Goal: Task Accomplishment & Management: Manage account settings

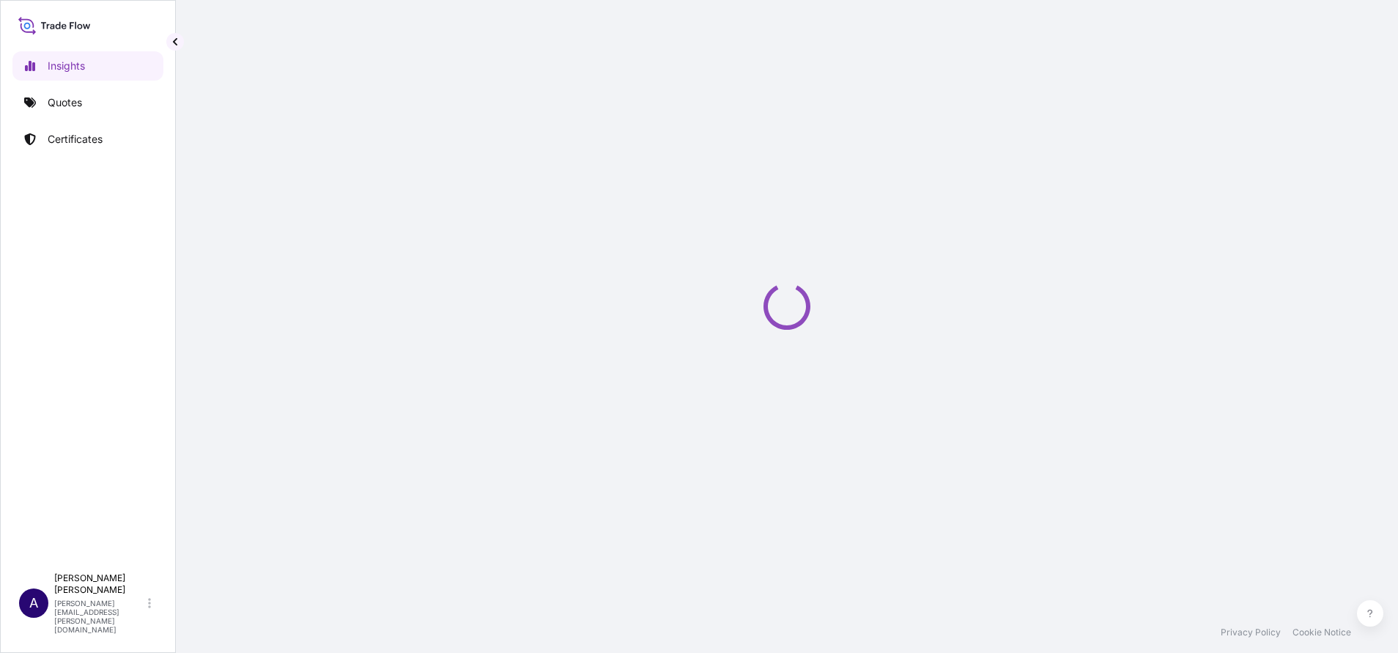
select select "2025"
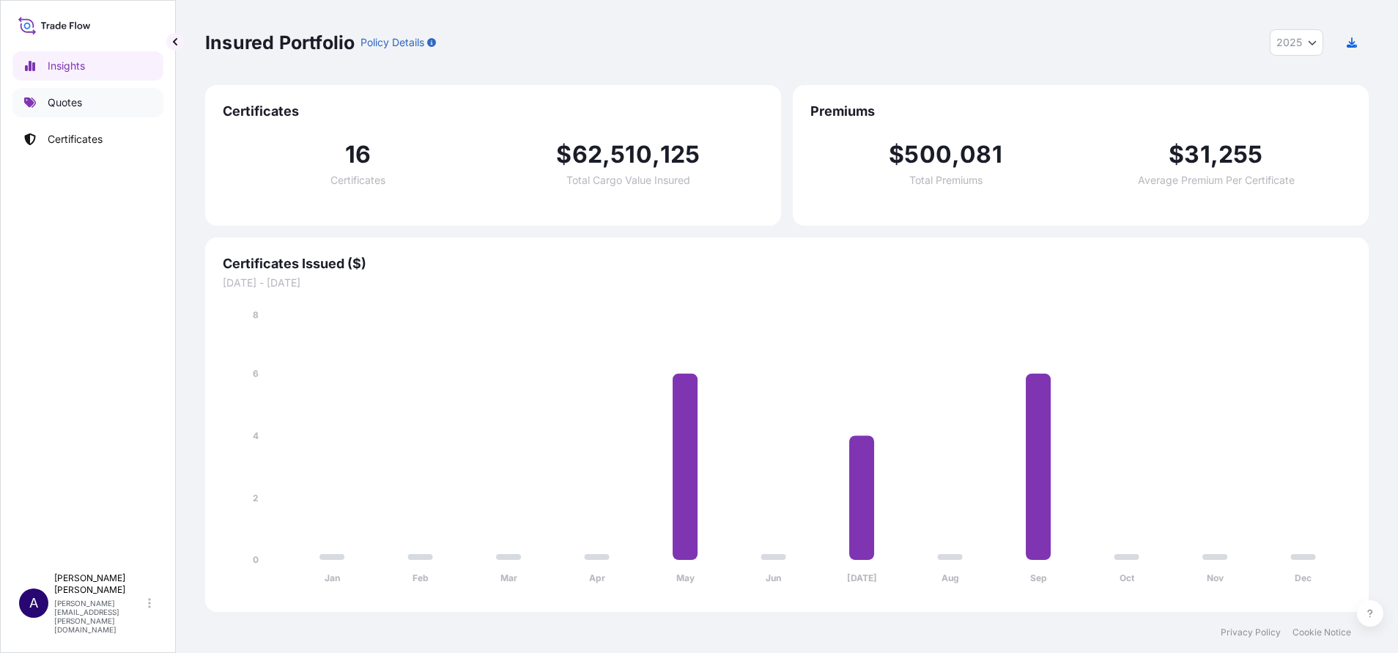
click at [71, 100] on p "Quotes" at bounding box center [65, 102] width 34 height 15
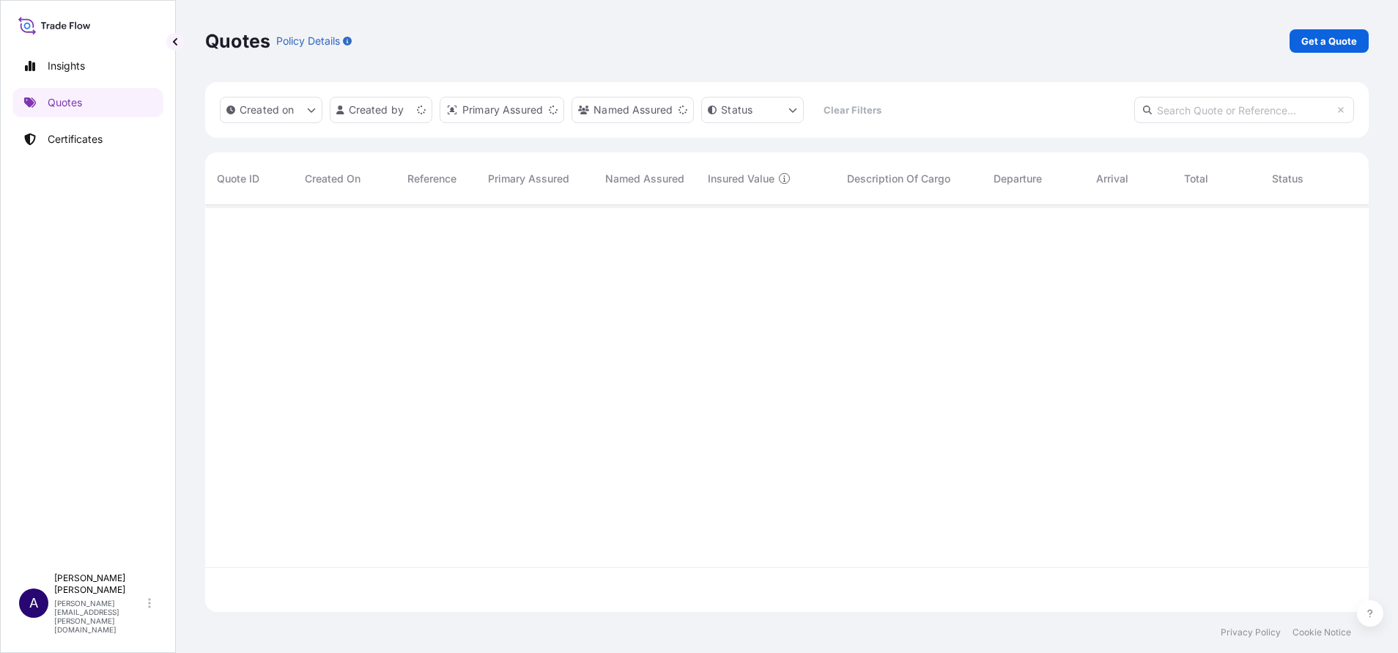
scroll to position [398, 1147]
click at [1322, 42] on p "Get a Quote" at bounding box center [1330, 41] width 56 height 15
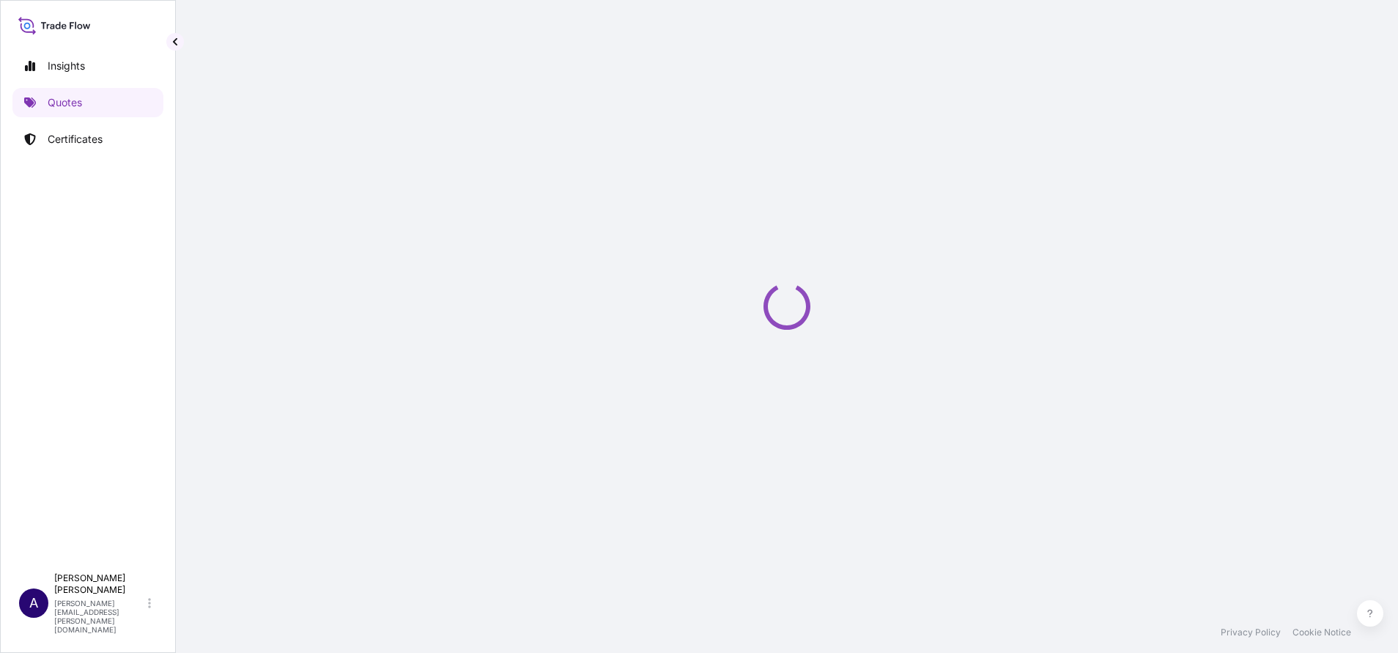
select select "Sea"
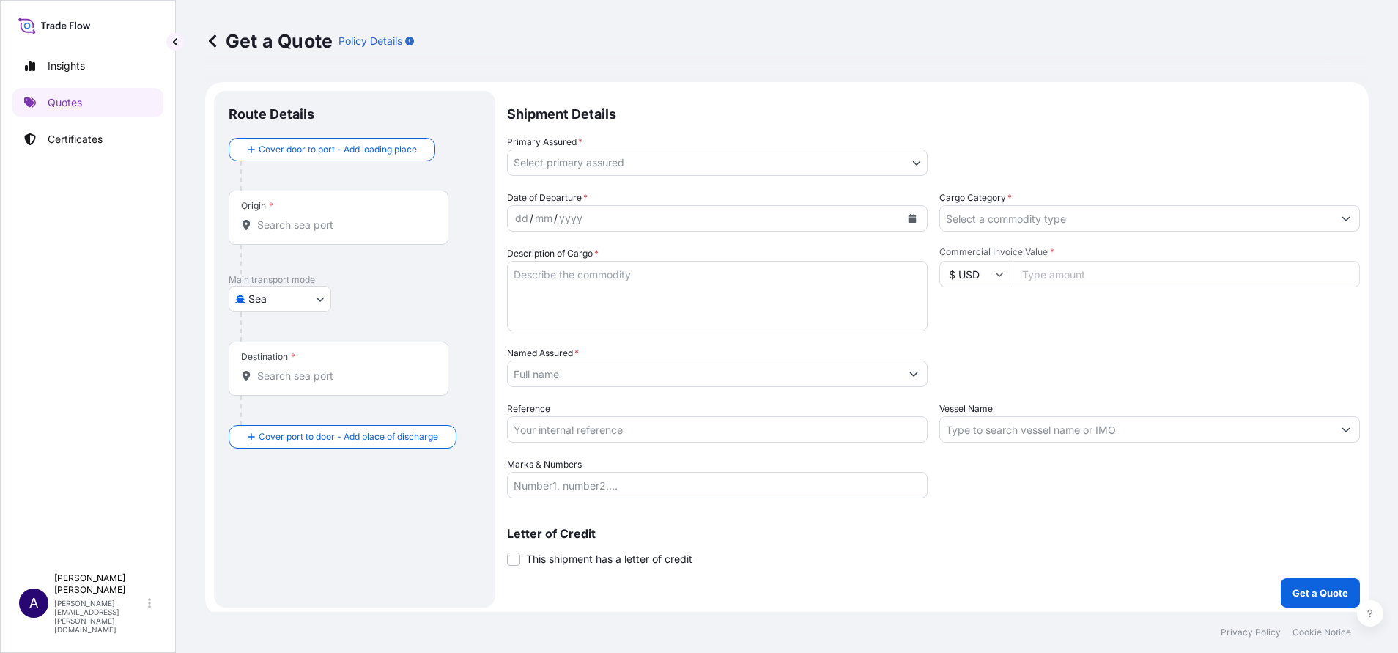
click at [994, 224] on input "Cargo Category *" at bounding box center [1136, 218] width 393 height 26
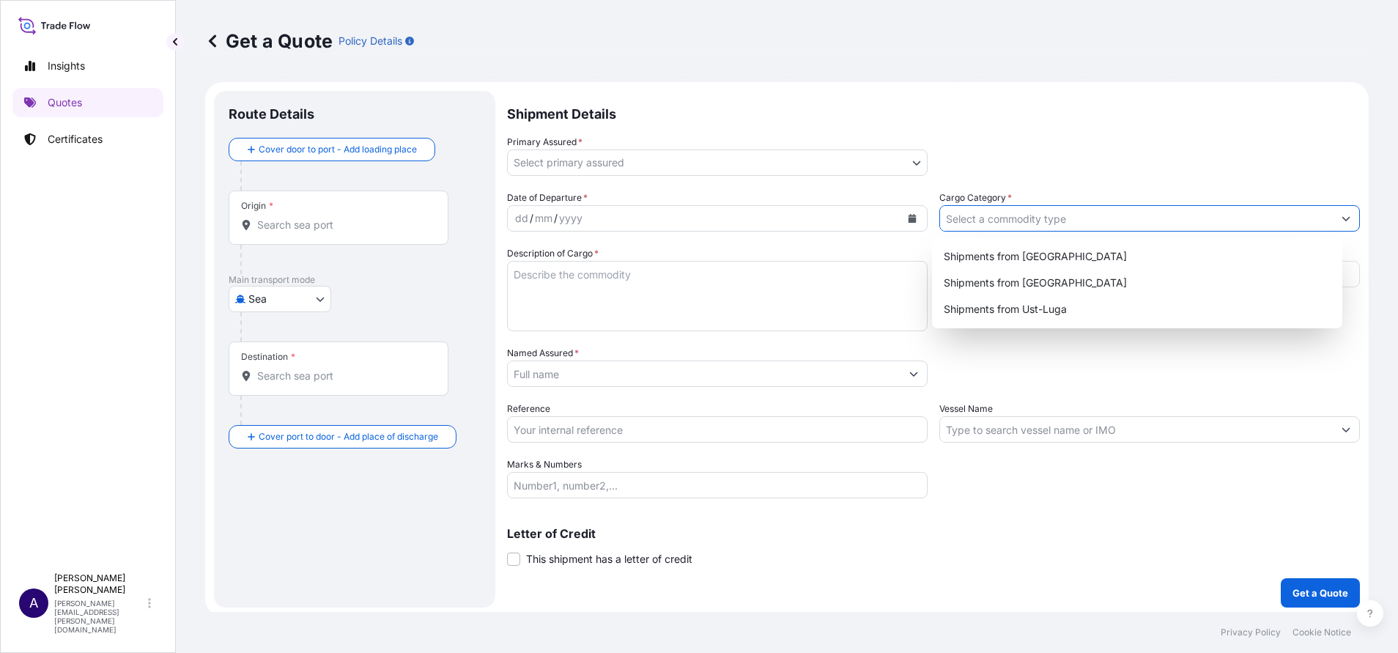
click at [994, 224] on input "Cargo Category *" at bounding box center [1136, 218] width 393 height 26
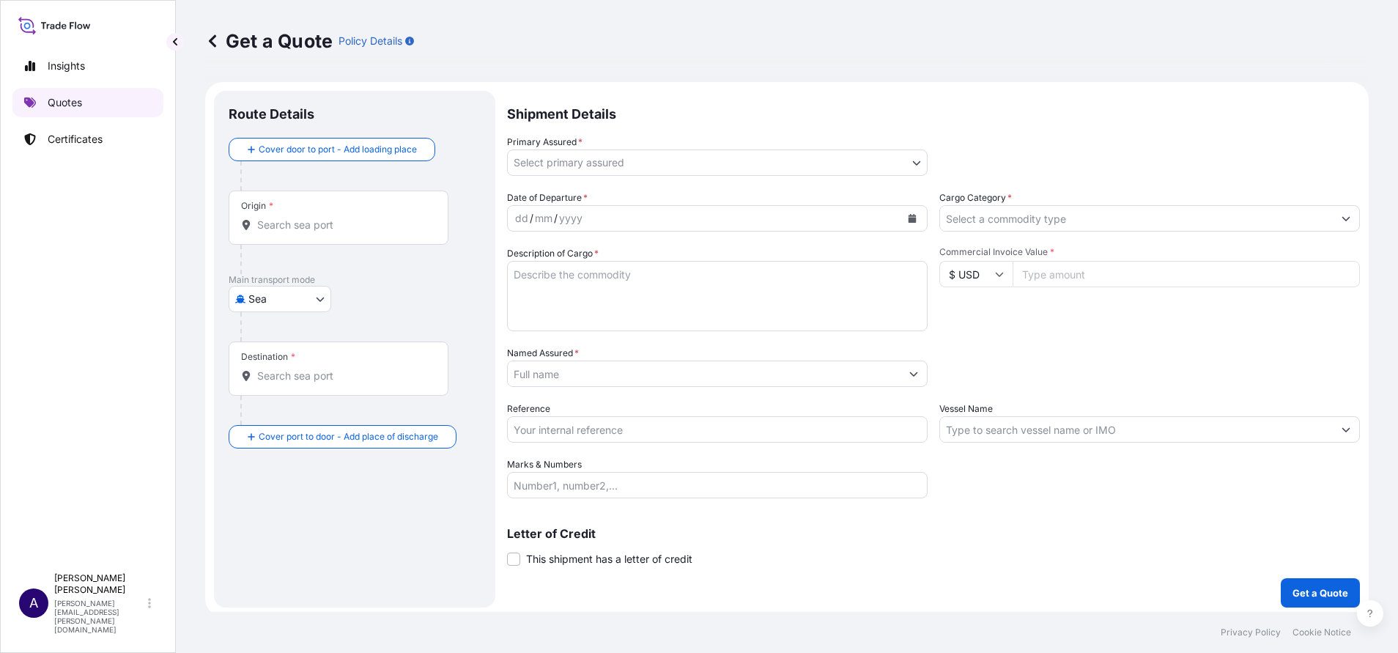
click at [70, 100] on p "Quotes" at bounding box center [65, 102] width 34 height 15
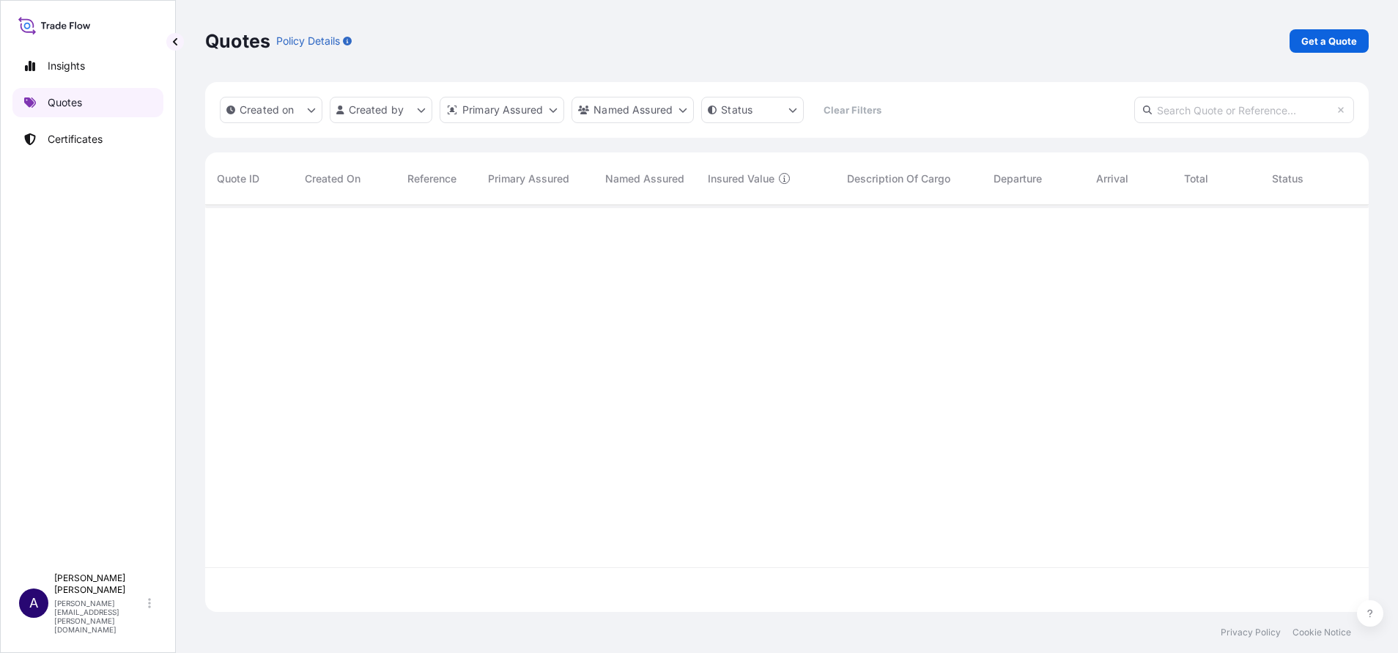
scroll to position [398, 1147]
click at [1232, 111] on input "text" at bounding box center [1245, 110] width 220 height 26
type input "69223"
drag, startPoint x: 1233, startPoint y: 143, endPoint x: 1346, endPoint y: 108, distance: 118.9
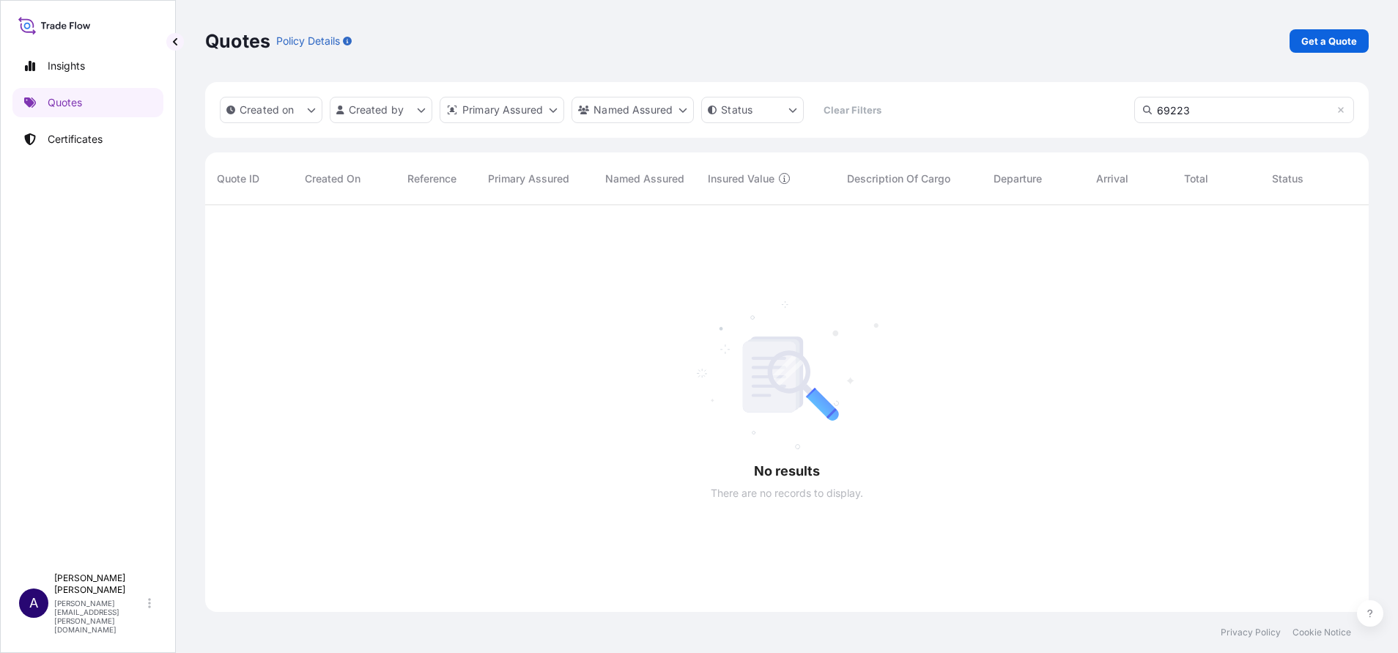
click at [1346, 108] on div "Created on Created by Primary Assured Named Assured Status Clear Filters 69223 …" at bounding box center [787, 347] width 1164 height 530
click at [1346, 108] on input "69223" at bounding box center [1245, 110] width 220 height 26
click at [1339, 110] on icon at bounding box center [1341, 110] width 9 height 9
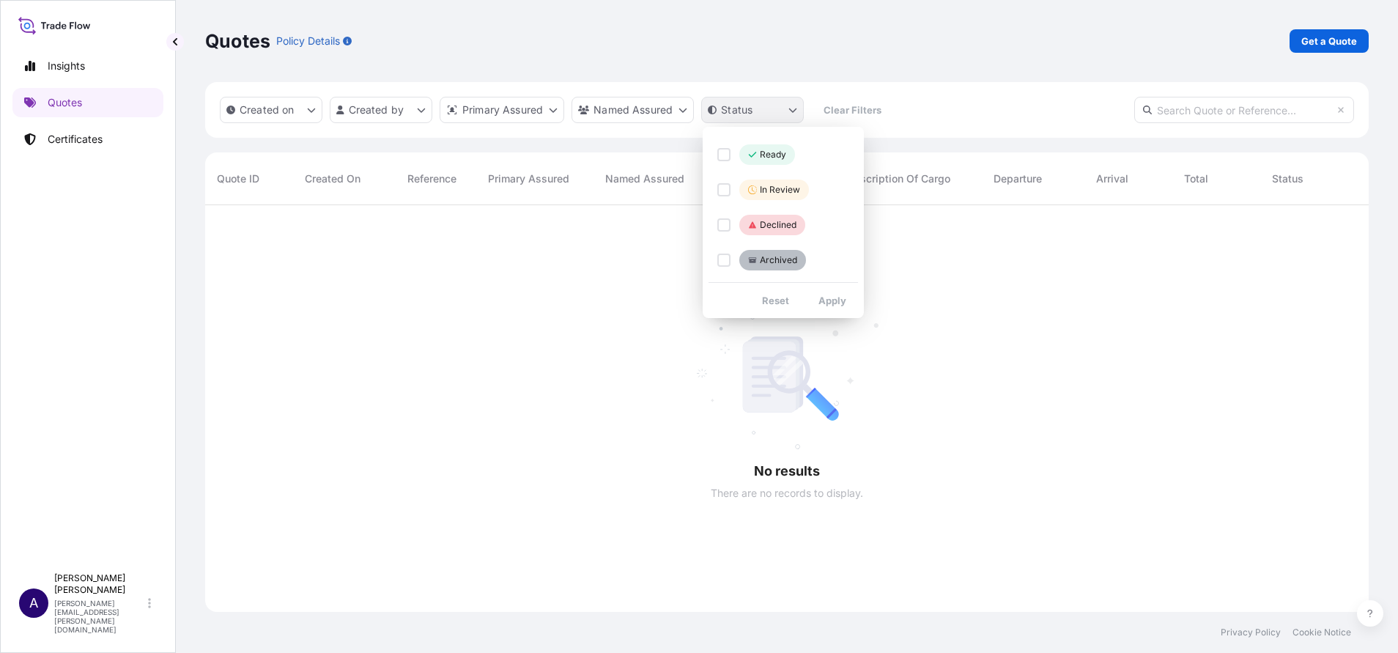
click at [795, 114] on html "Insights Quotes Certificates A Allison Mincher allison.mincher@wtwco.com Quotes…" at bounding box center [699, 326] width 1398 height 653
click at [724, 191] on div "Select Option" at bounding box center [724, 189] width 13 height 13
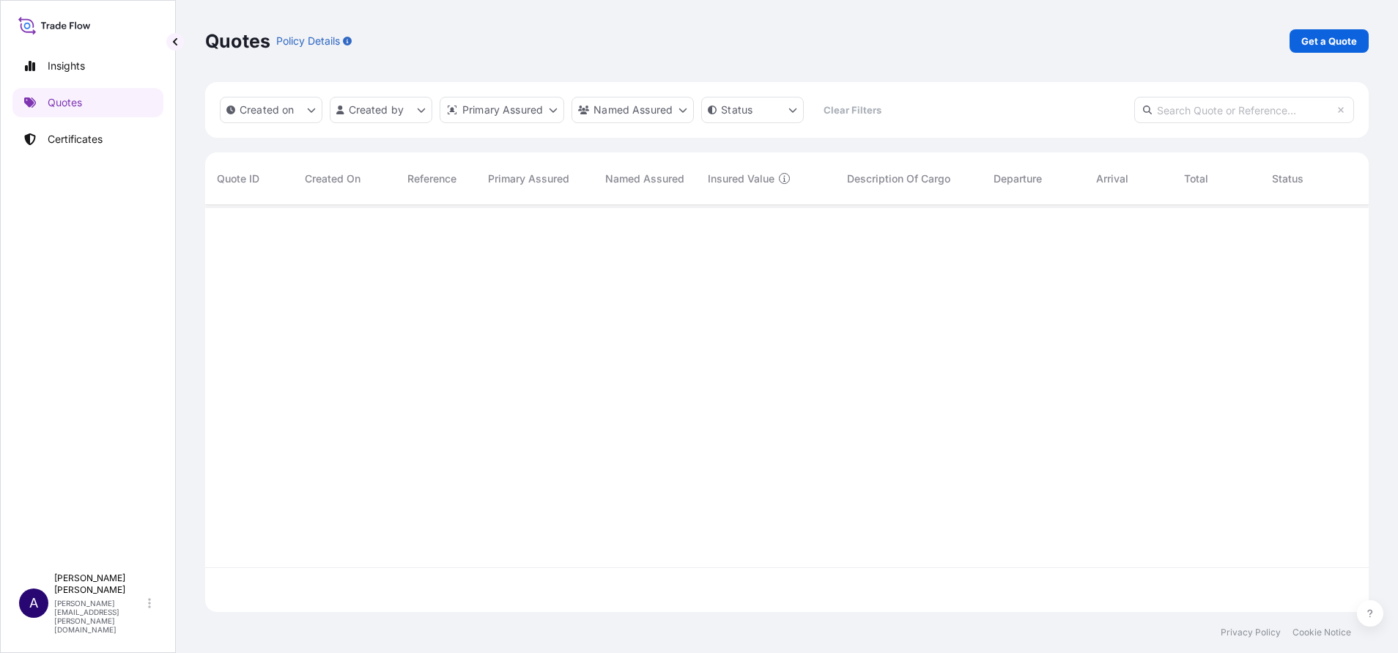
scroll to position [398, 1147]
click at [62, 136] on p "Certificates" at bounding box center [75, 139] width 55 height 15
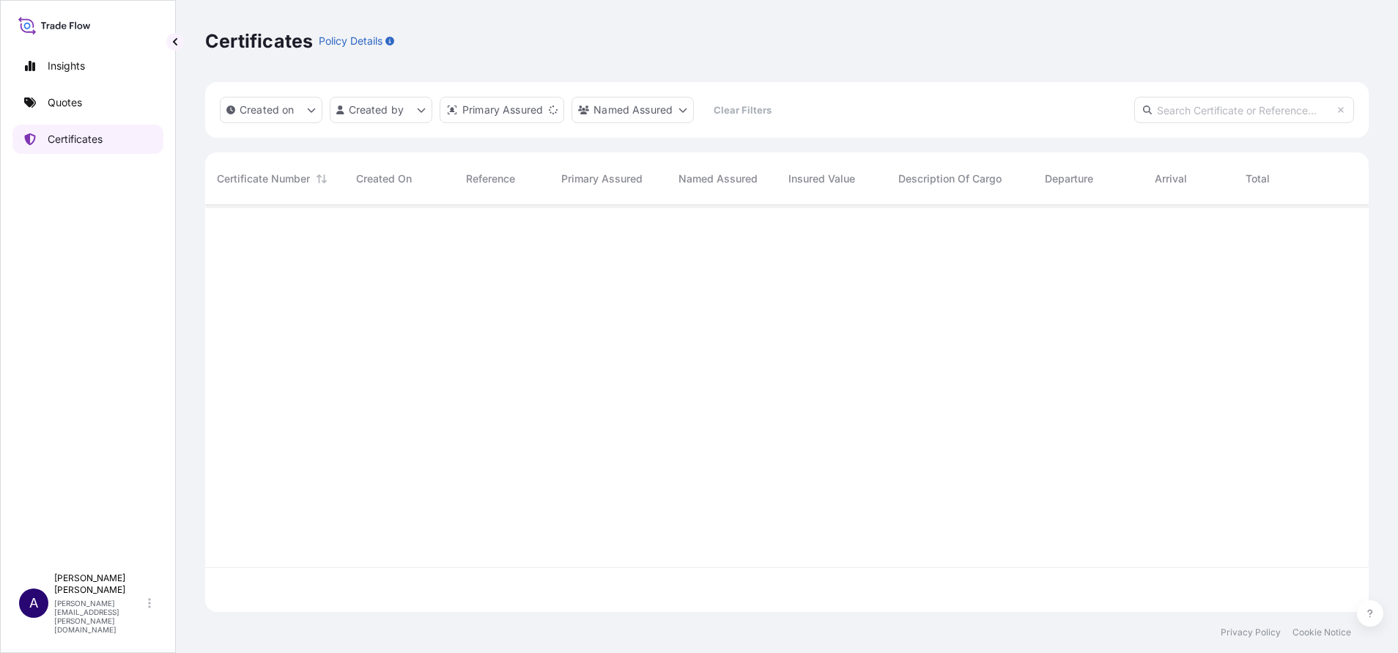
scroll to position [398, 1147]
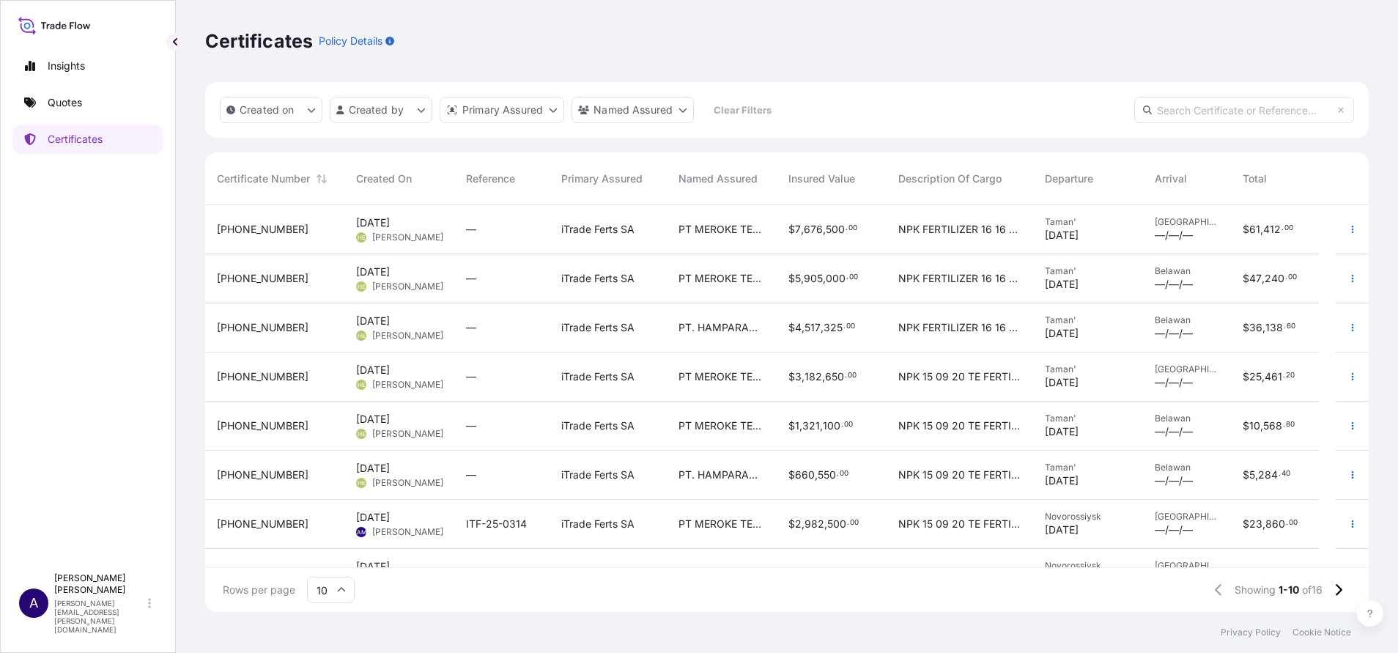
click at [245, 226] on span "32159-16-1" at bounding box center [263, 229] width 92 height 15
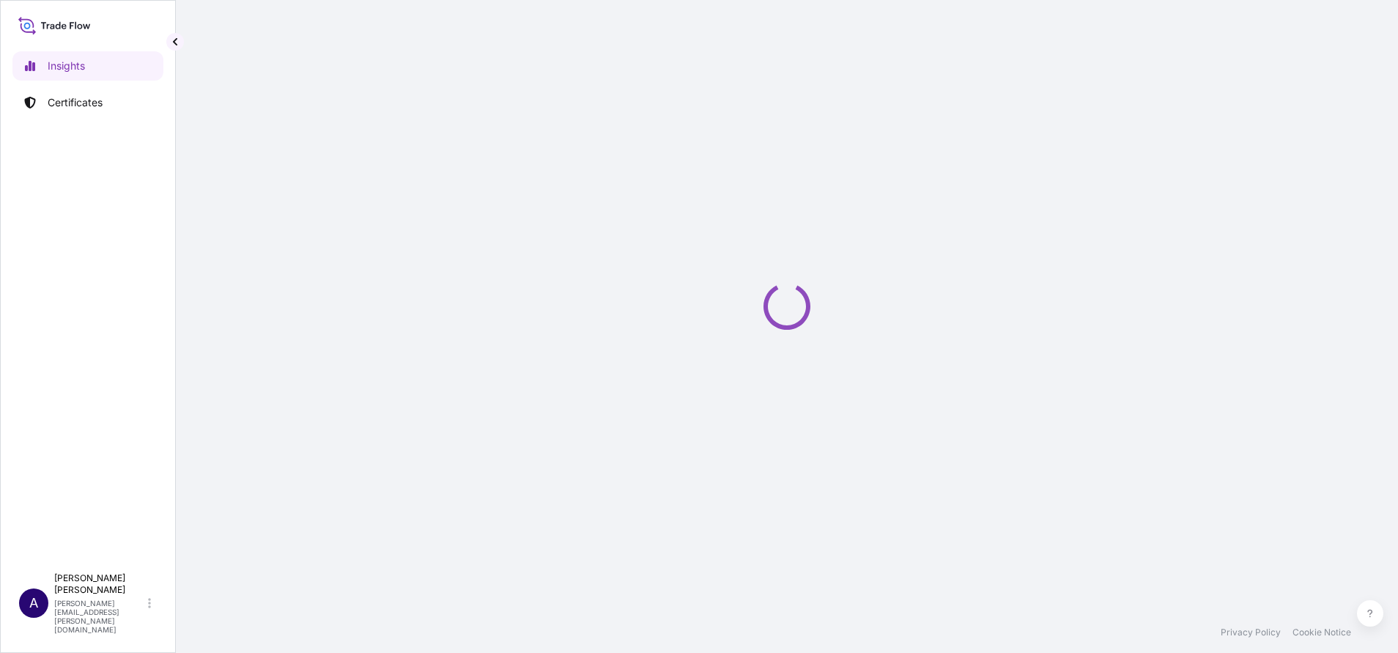
select select "2025"
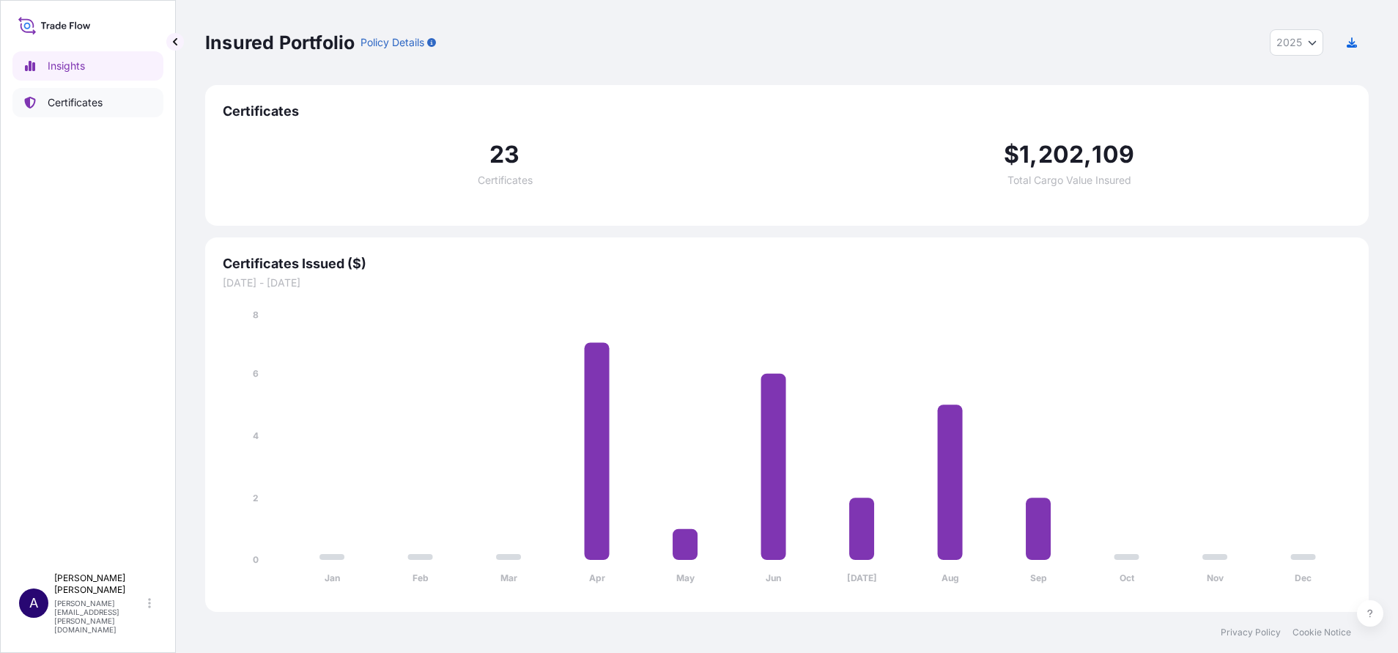
click at [73, 103] on p "Certificates" at bounding box center [75, 102] width 55 height 15
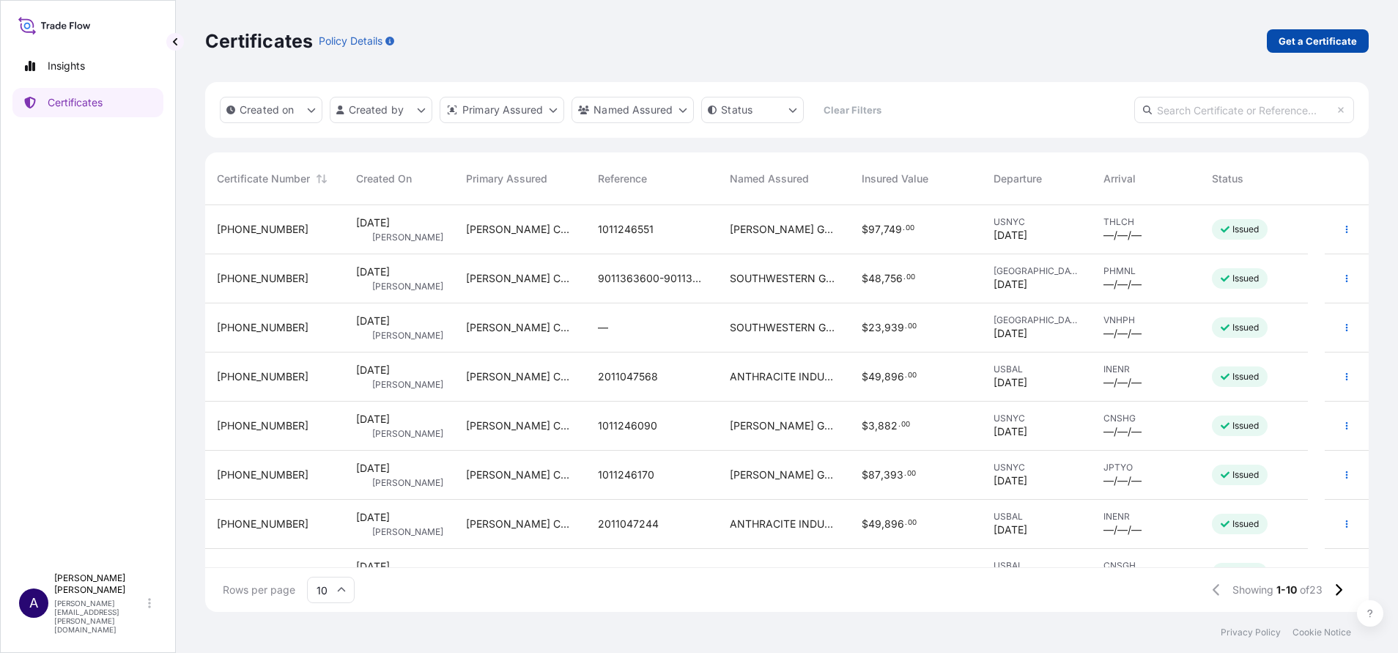
click at [1318, 40] on p "Get a Certificate" at bounding box center [1318, 41] width 78 height 15
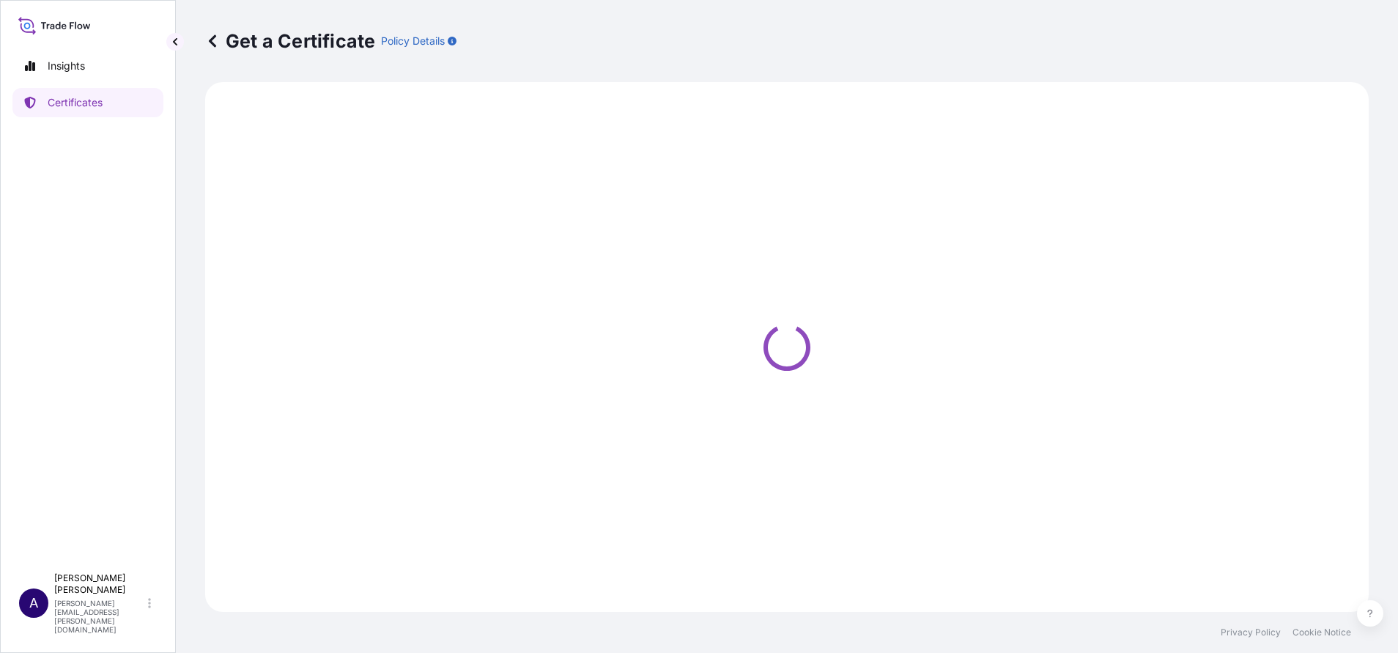
select select "Ocean Vessel"
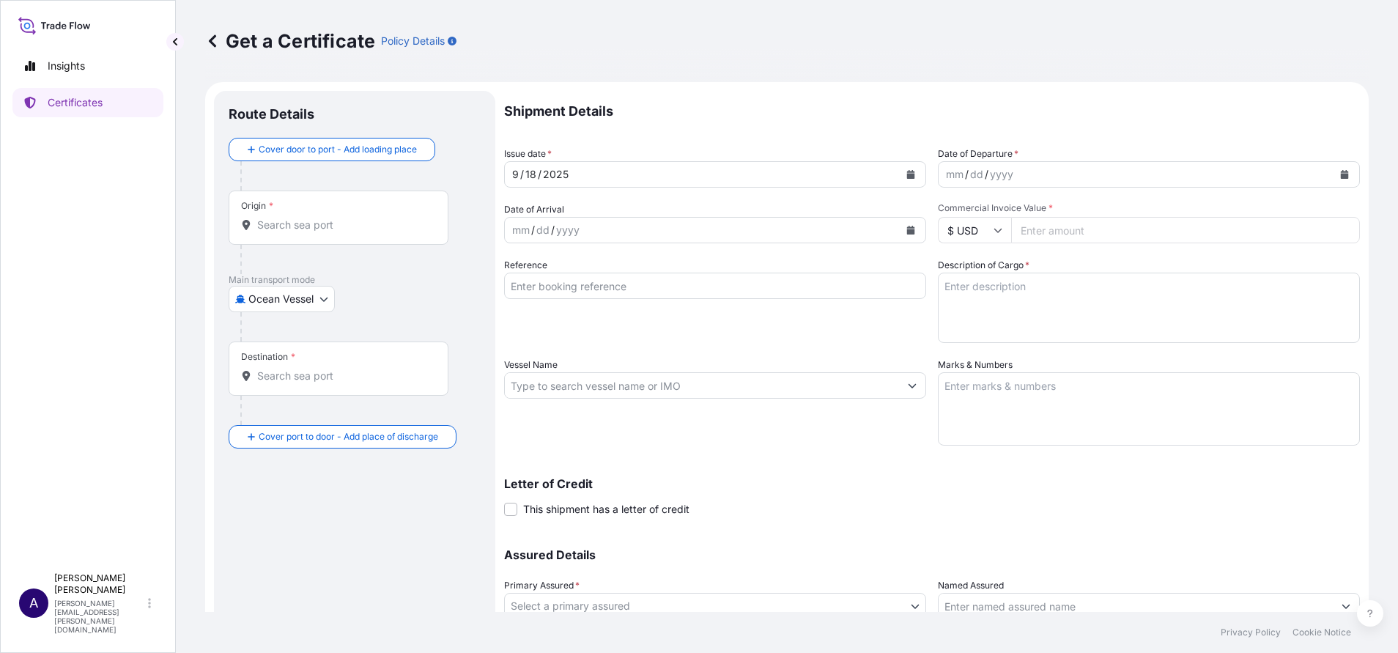
click at [399, 236] on div "Origin *" at bounding box center [339, 218] width 220 height 54
click at [399, 232] on input "Origin *" at bounding box center [343, 225] width 173 height 15
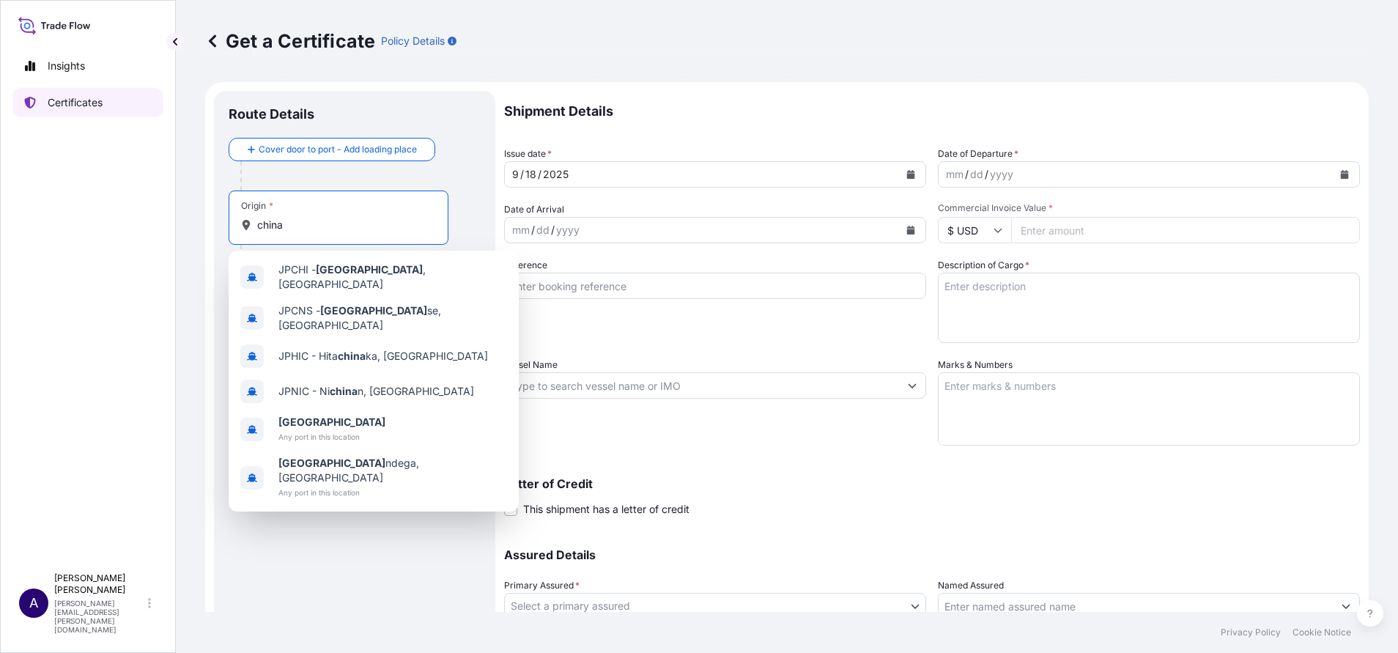
type input "china"
click at [76, 106] on p "Certificates" at bounding box center [75, 102] width 55 height 15
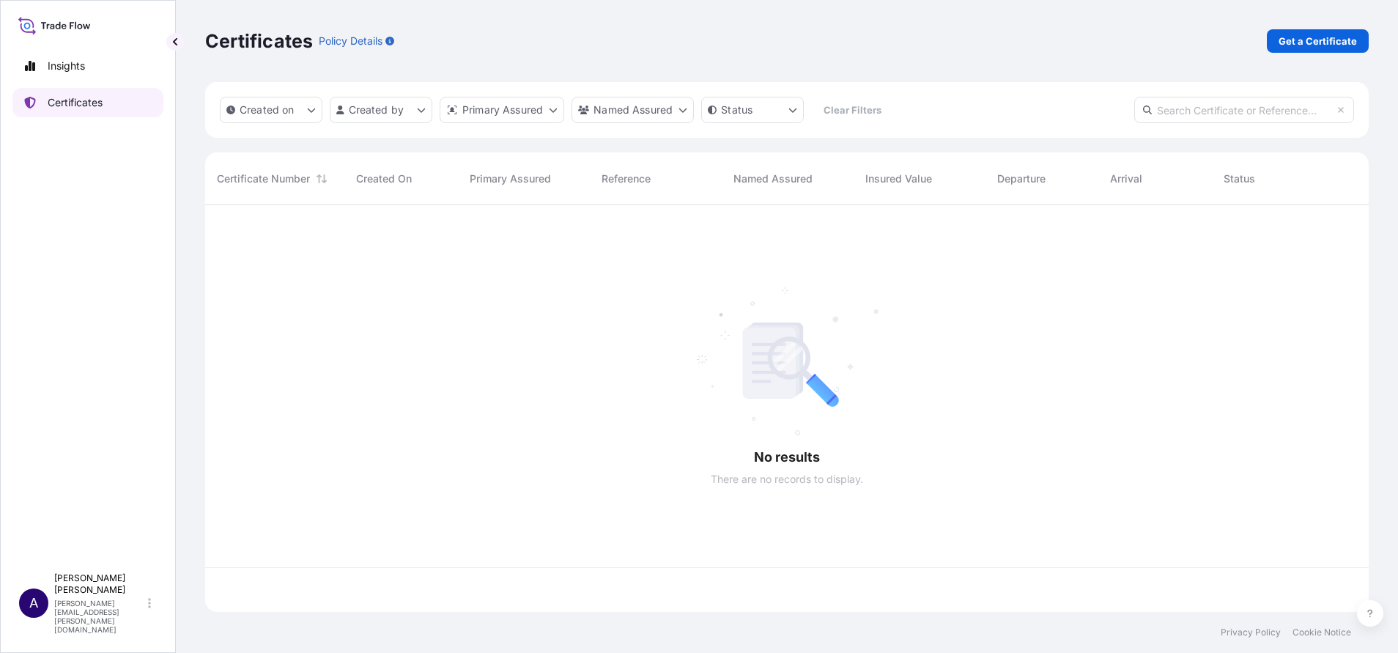
scroll to position [398, 1147]
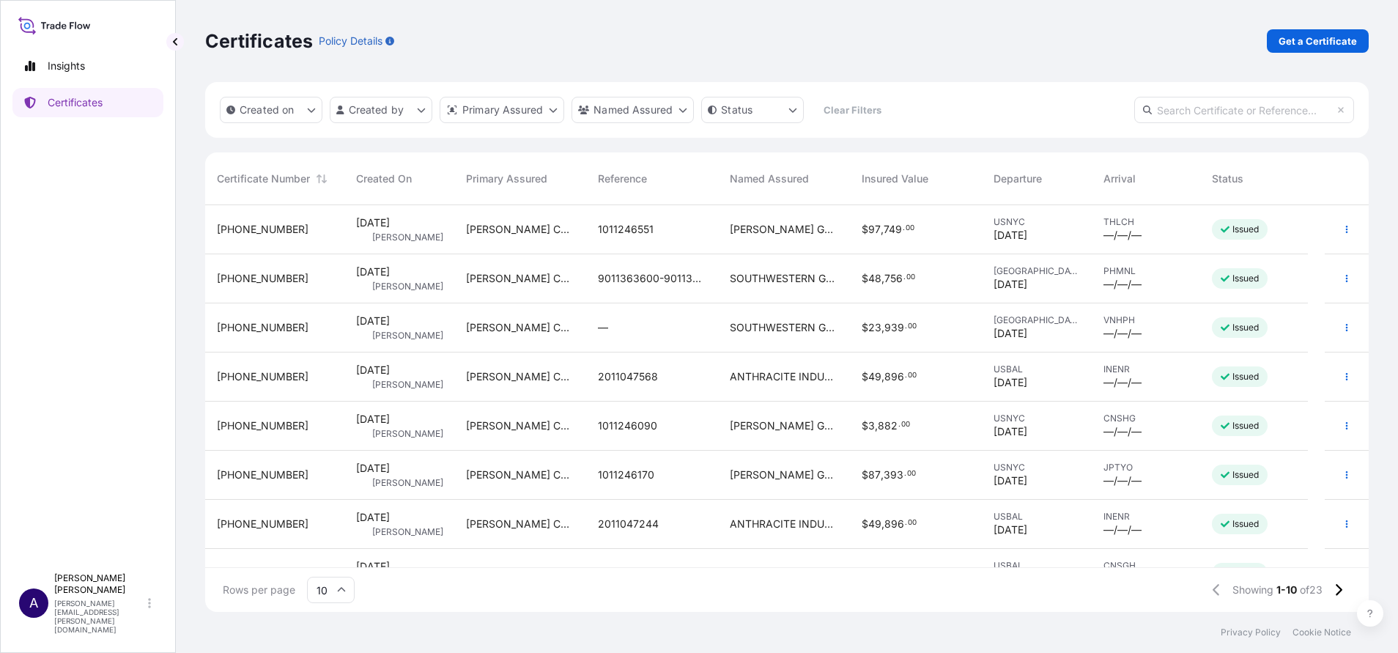
click at [259, 229] on span "31420-25-1" at bounding box center [263, 229] width 92 height 15
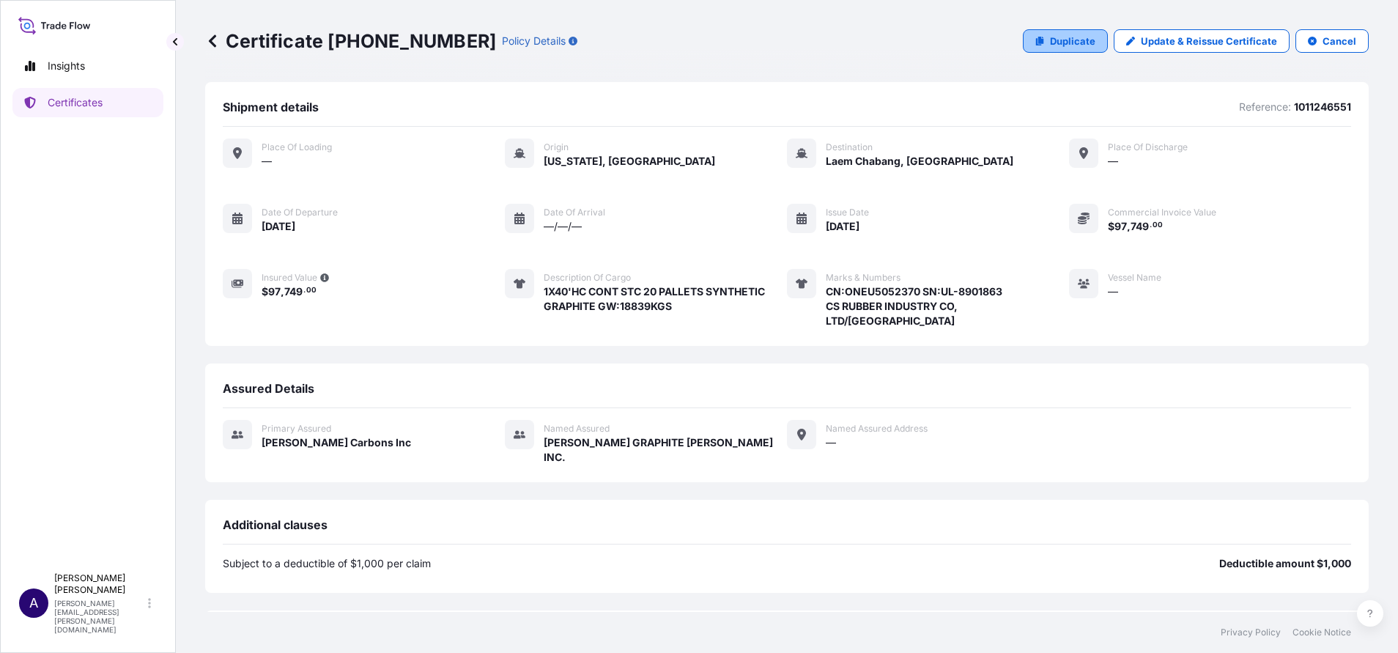
click at [1050, 43] on p "Duplicate" at bounding box center [1072, 41] width 45 height 15
select select "Ocean Vessel"
select select "31420"
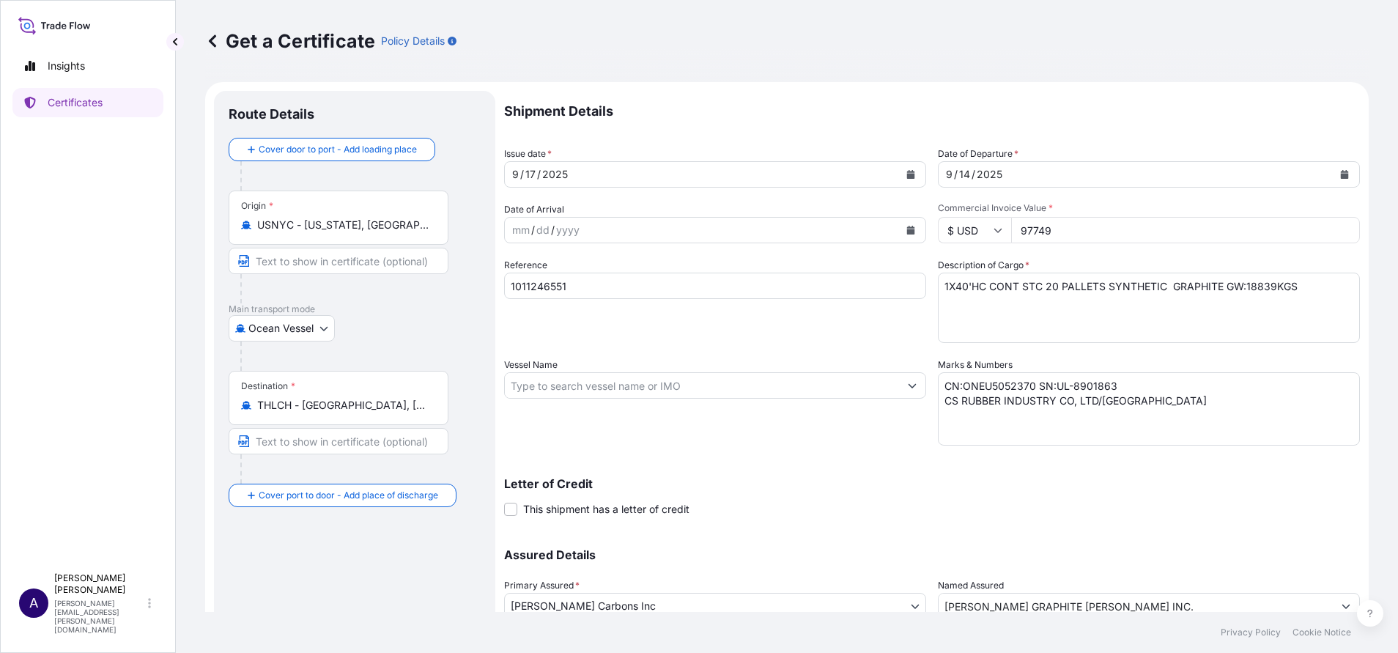
drag, startPoint x: 1061, startPoint y: 230, endPoint x: 882, endPoint y: 230, distance: 179.6
click at [882, 230] on div "Shipment Details Issue date * 9 / 17 / 2025 Date of Departure * 9 / 14 / 2025 D…" at bounding box center [932, 384] width 856 height 587
type input "1"
drag, startPoint x: 1314, startPoint y: 291, endPoint x: 578, endPoint y: 326, distance: 736.7
click at [578, 326] on div "Shipment Details Issue date * 9 / 17 / 2025 Date of Departure * 9 / 14 / 2025 D…" at bounding box center [932, 384] width 856 height 587
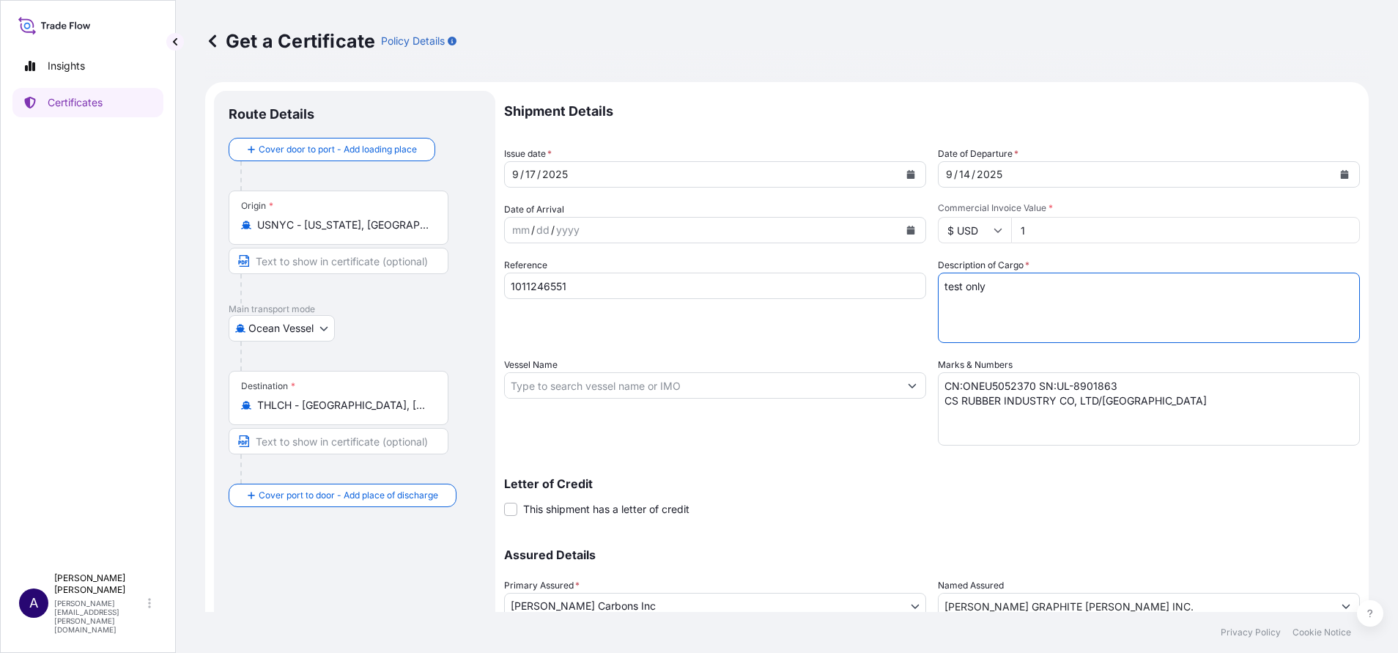
type textarea "test only"
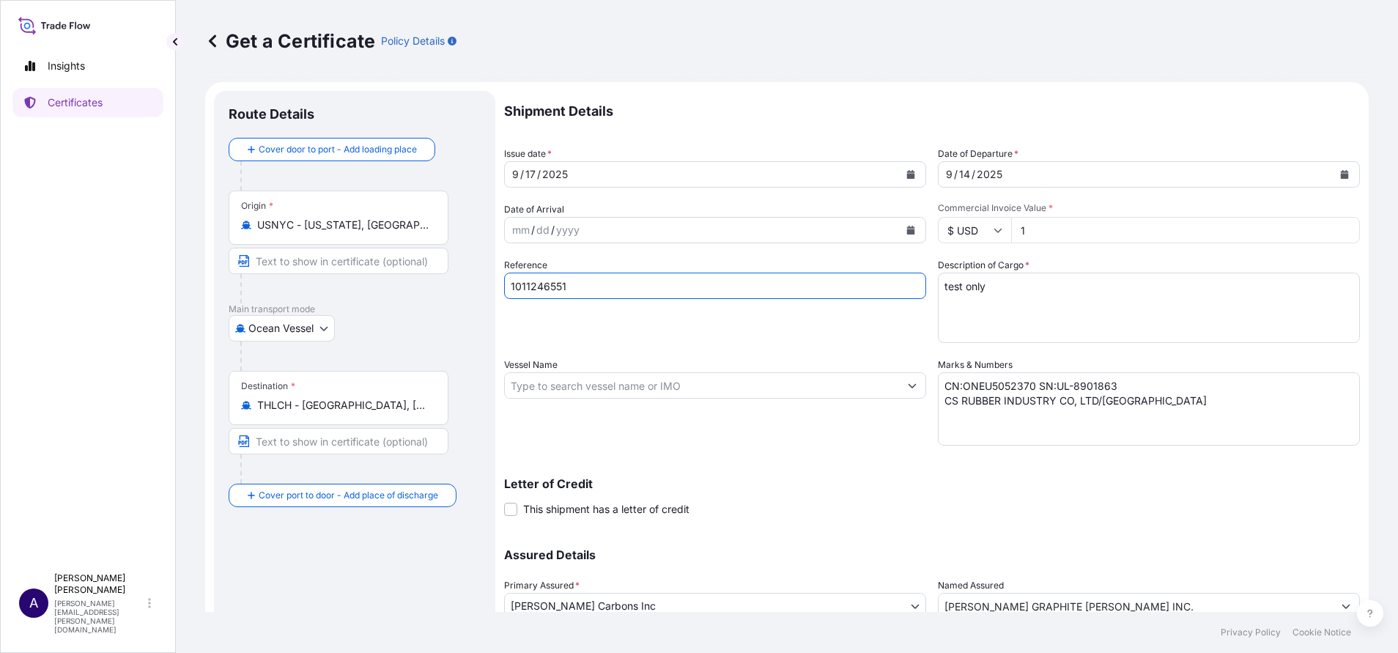
drag, startPoint x: 628, startPoint y: 285, endPoint x: 313, endPoint y: 314, distance: 316.5
click at [313, 314] on form "Route Details Cover door to port - Add loading place Place of loading Road / In…" at bounding box center [787, 405] width 1164 height 646
type input "a"
type input "WTW Test Only"
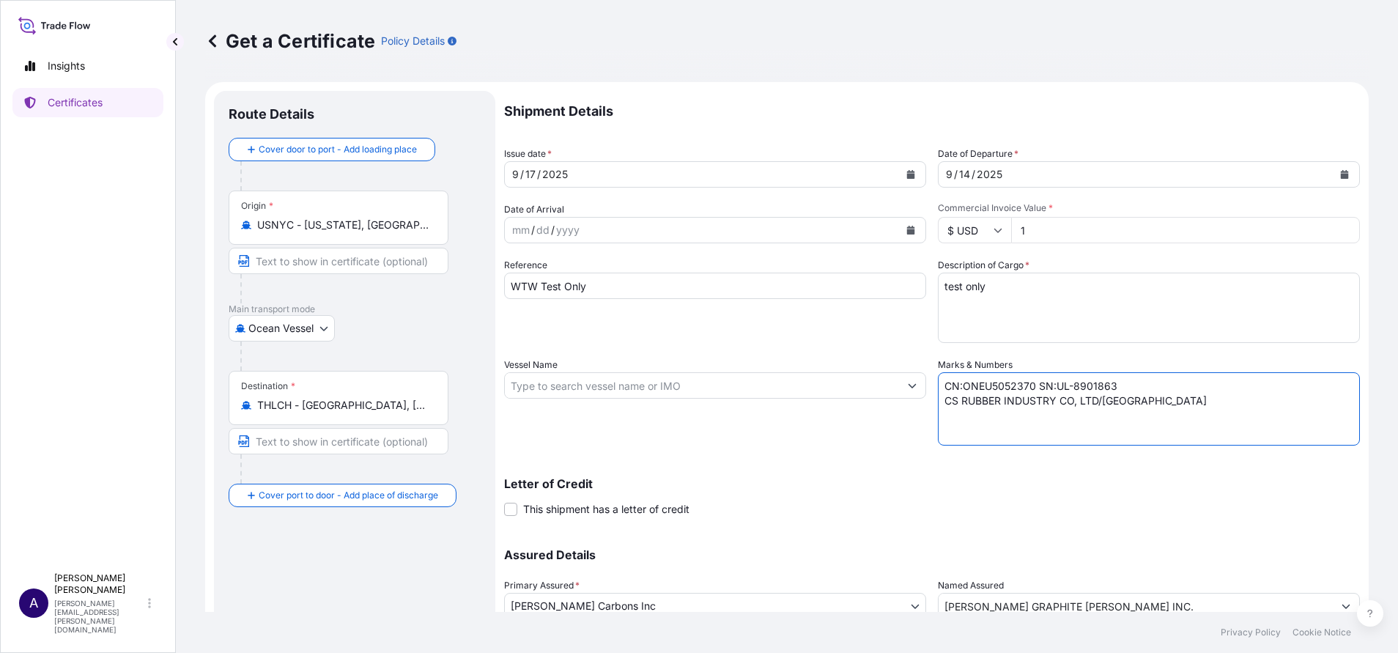
drag, startPoint x: 1156, startPoint y: 404, endPoint x: 873, endPoint y: 364, distance: 285.7
click at [873, 364] on div "Shipment Details Issue date * 9 / 17 / 2025 Date of Departure * 9 / 14 / 2025 D…" at bounding box center [932, 384] width 856 height 587
type textarea "WTW TEST ONLY"
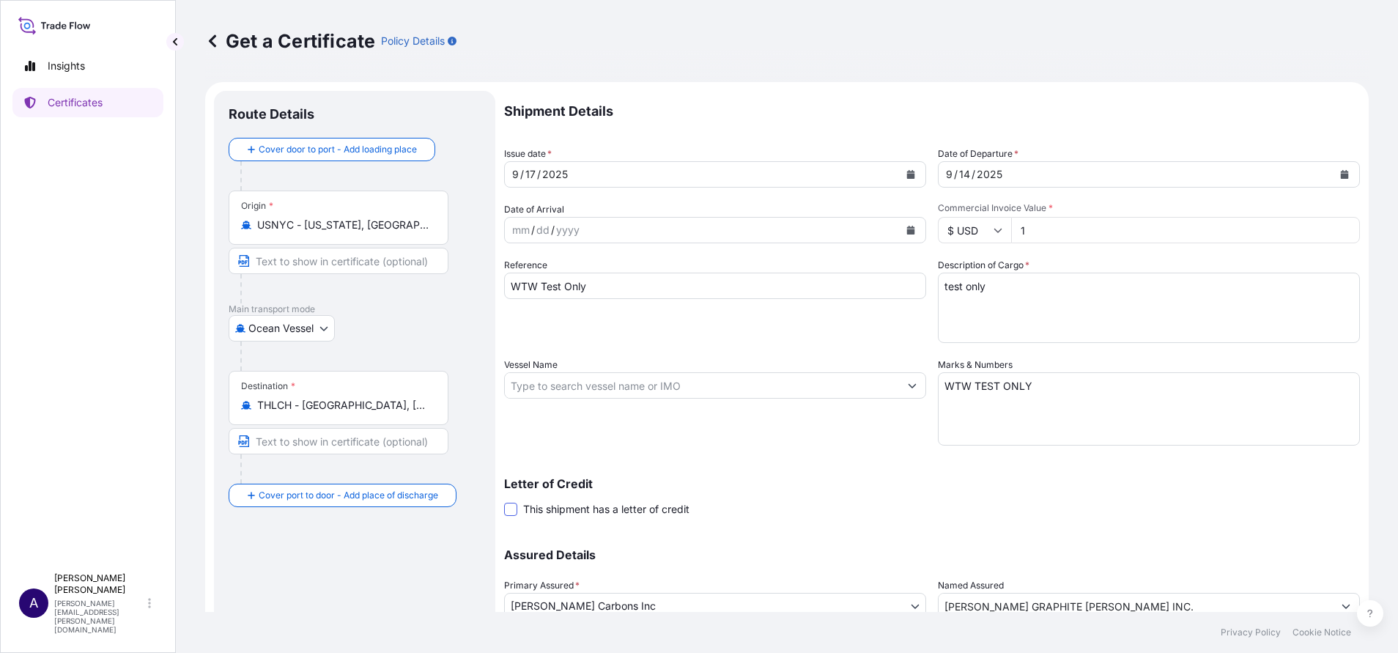
click at [506, 504] on span at bounding box center [510, 509] width 13 height 13
click at [504, 501] on input "This shipment has a letter of credit" at bounding box center [504, 501] width 0 height 0
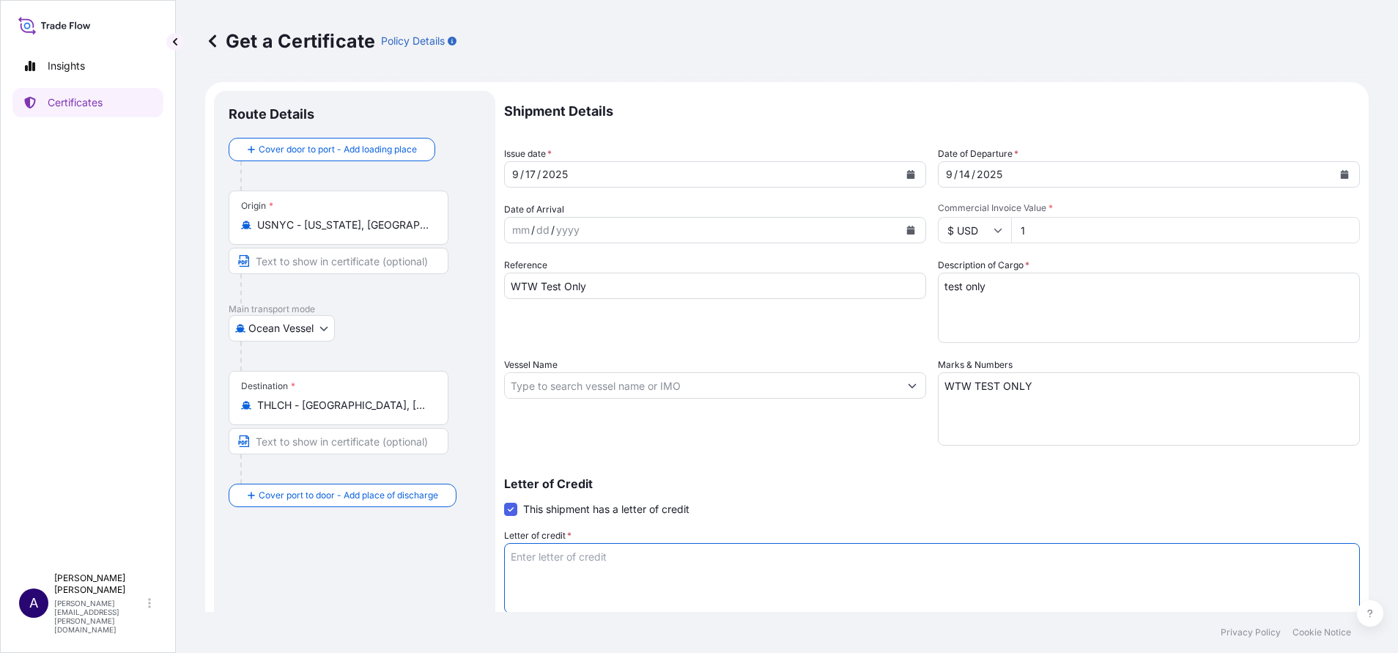
click at [560, 561] on textarea "Letter of credit *" at bounding box center [932, 578] width 856 height 70
type textarea "WTW TEST ONLY"
click at [907, 174] on icon "Calendar" at bounding box center [911, 174] width 8 height 9
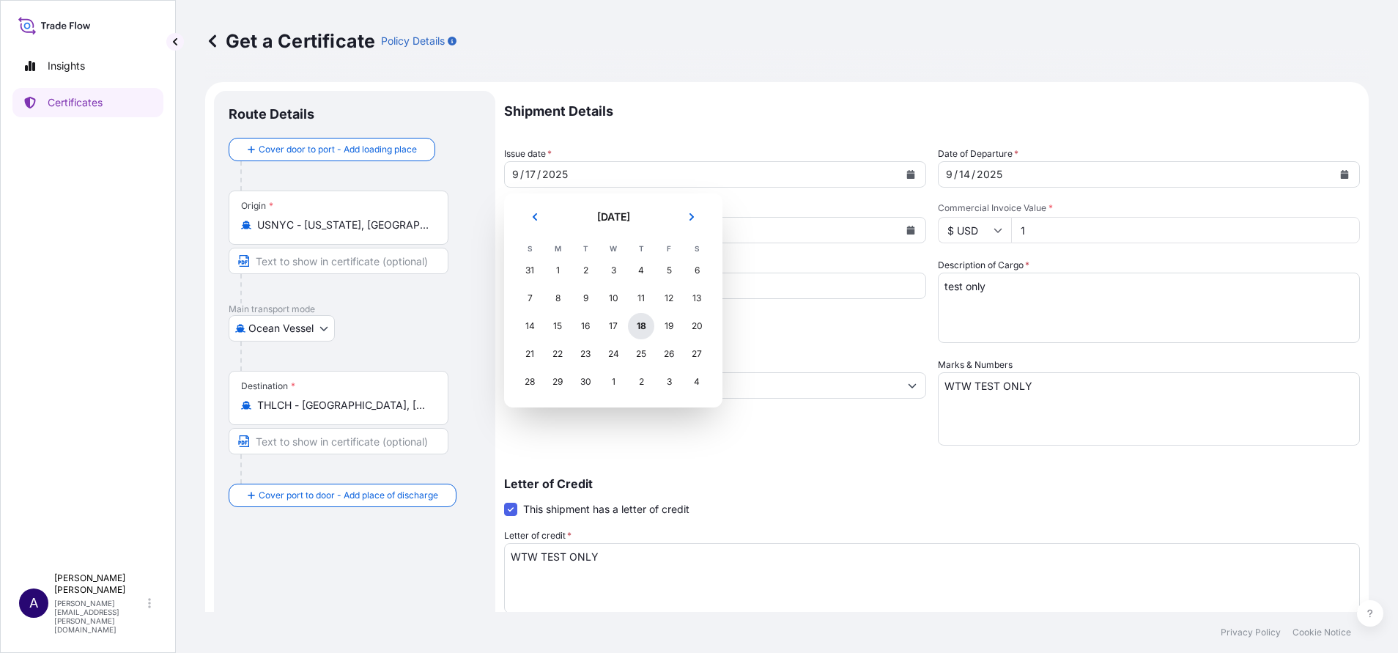
click at [642, 325] on div "18" at bounding box center [641, 326] width 26 height 26
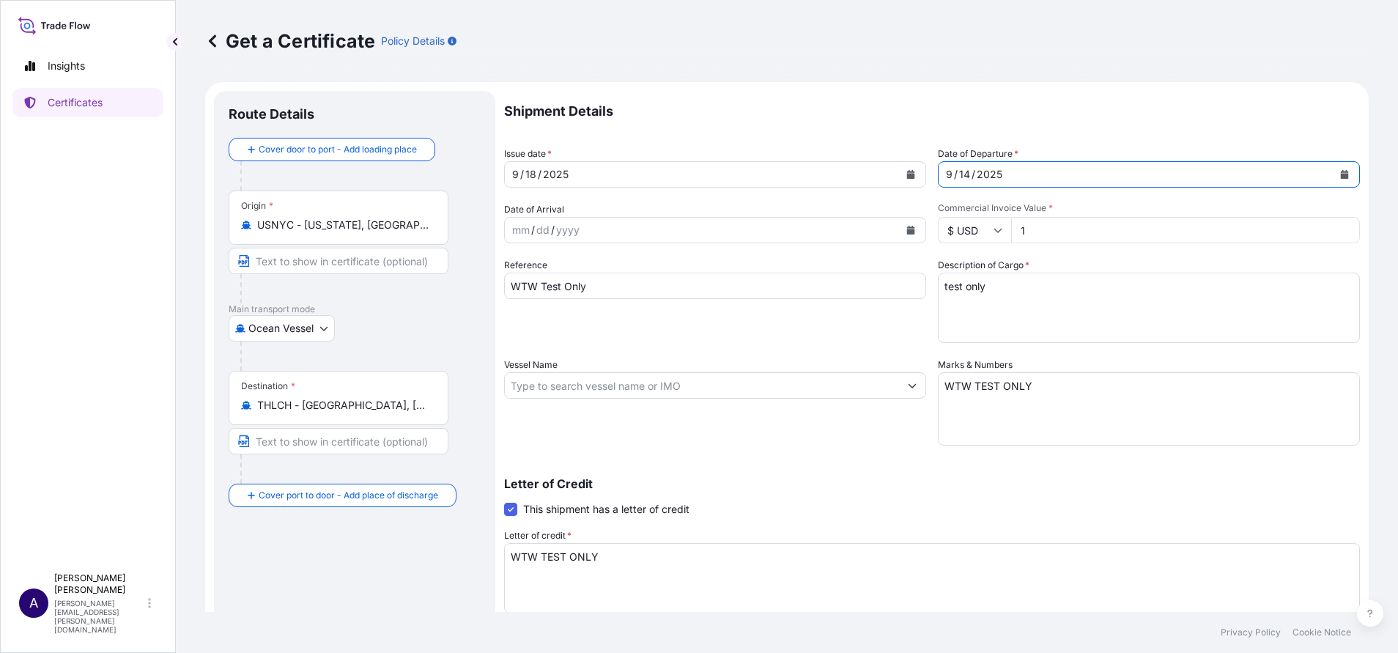
click at [1333, 172] on button "Calendar" at bounding box center [1344, 174] width 23 height 23
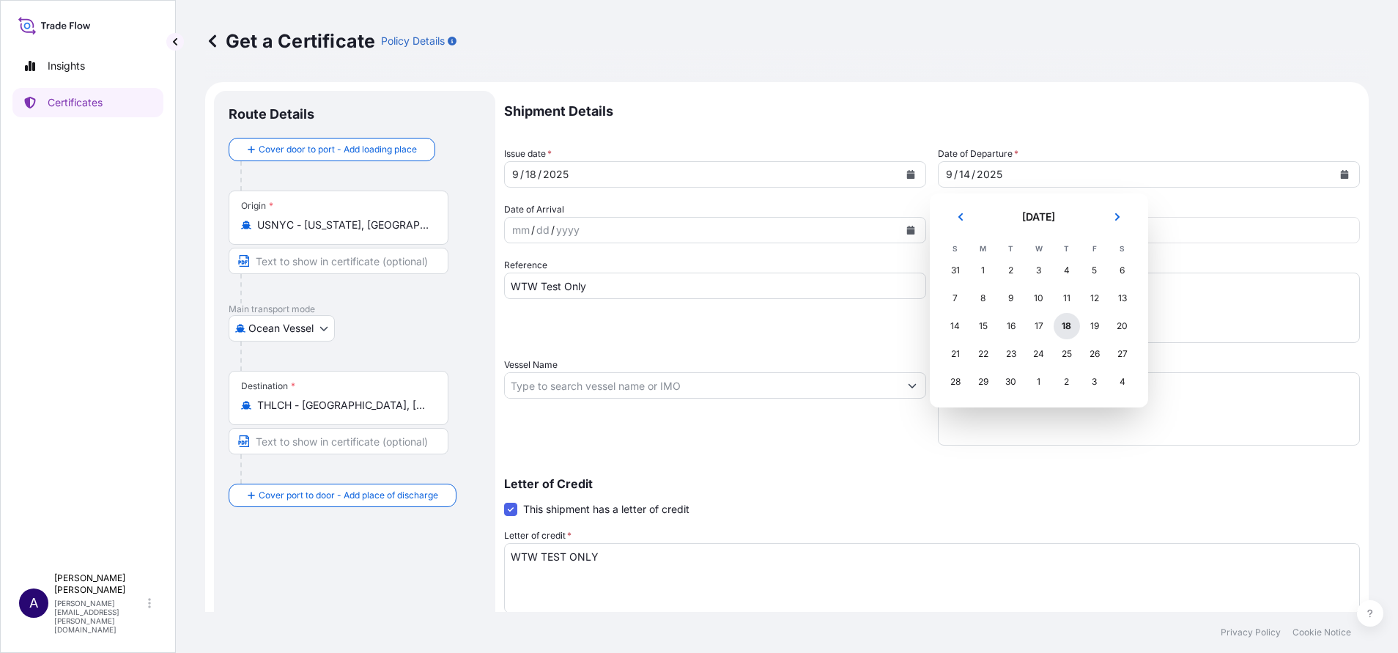
click at [1064, 326] on div "18" at bounding box center [1067, 326] width 26 height 26
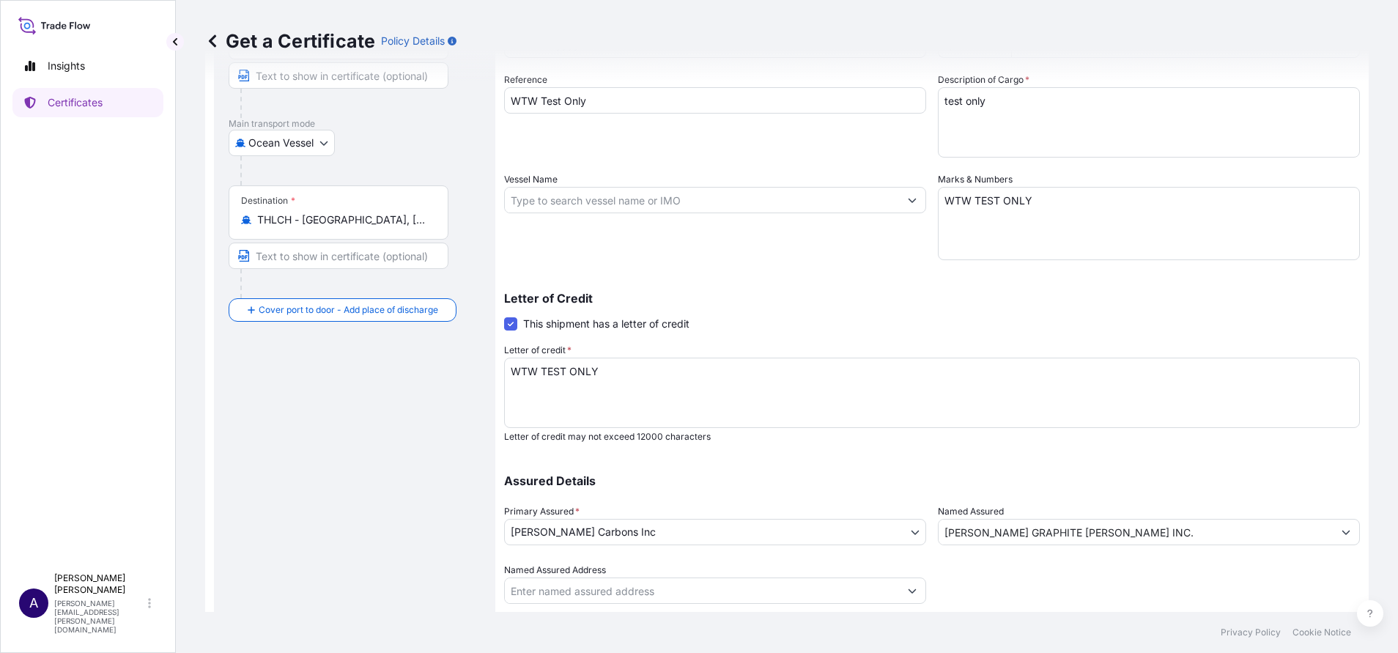
scroll to position [227, 0]
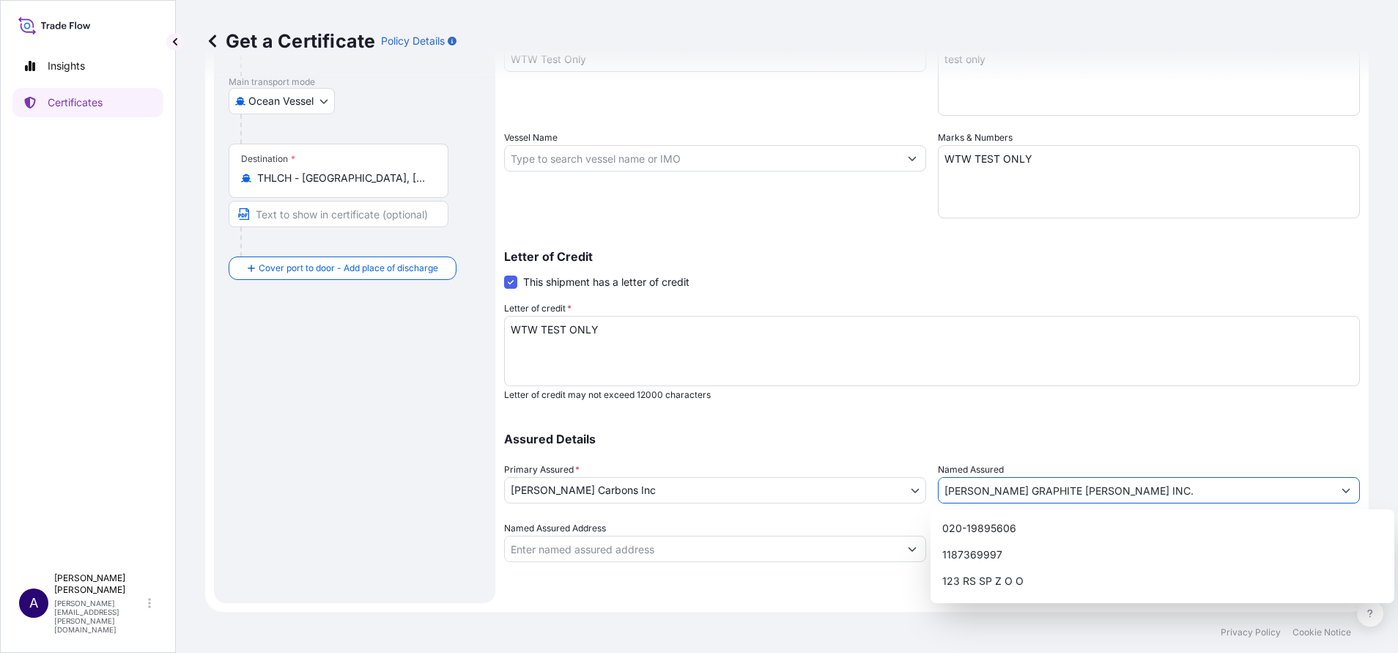
drag, startPoint x: 1102, startPoint y: 489, endPoint x: 893, endPoint y: 501, distance: 209.3
click at [893, 501] on div "Assured Details Primary Assured * Asbury Carbons Inc Asbury Carbons Inc Named A…" at bounding box center [932, 489] width 856 height 147
click at [813, 459] on div "Assured Details Primary Assured * Asbury Carbons Inc Asbury Carbons Inc Named A…" at bounding box center [932, 489] width 856 height 147
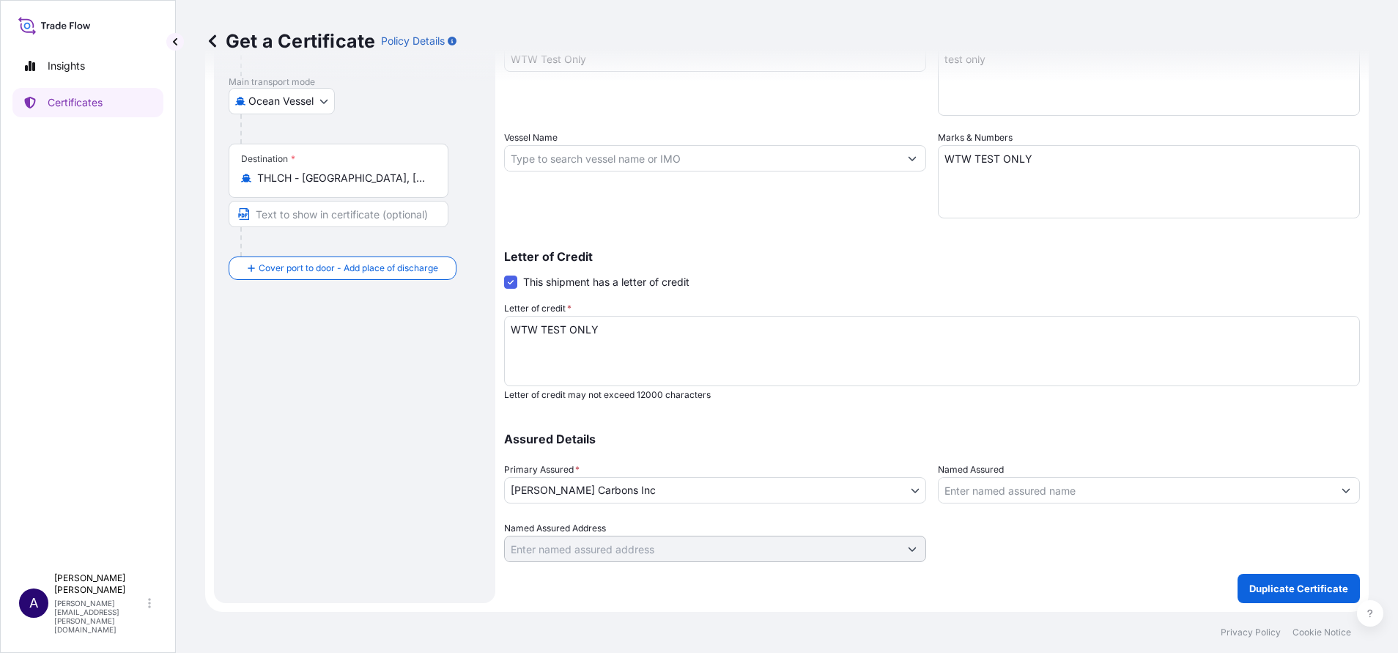
scroll to position [0, 0]
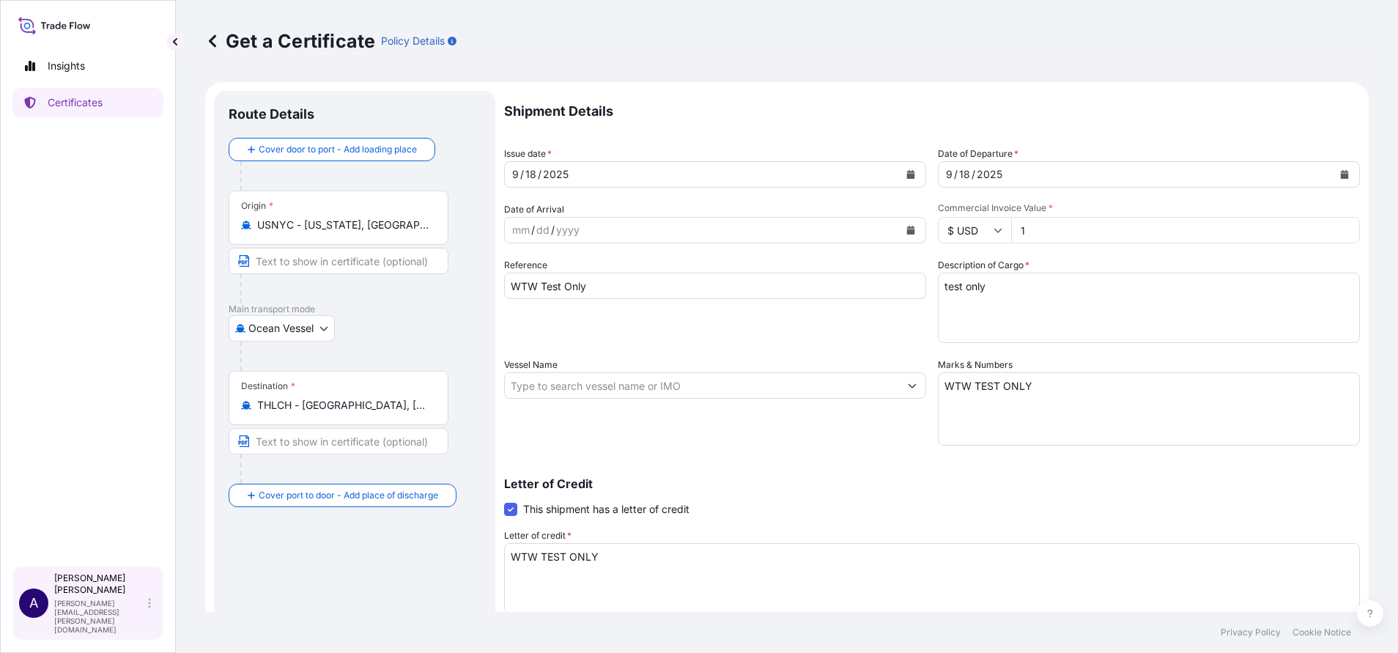
click at [147, 614] on div "Allison Mincher allison.mincher@wtwco.com" at bounding box center [105, 603] width 103 height 62
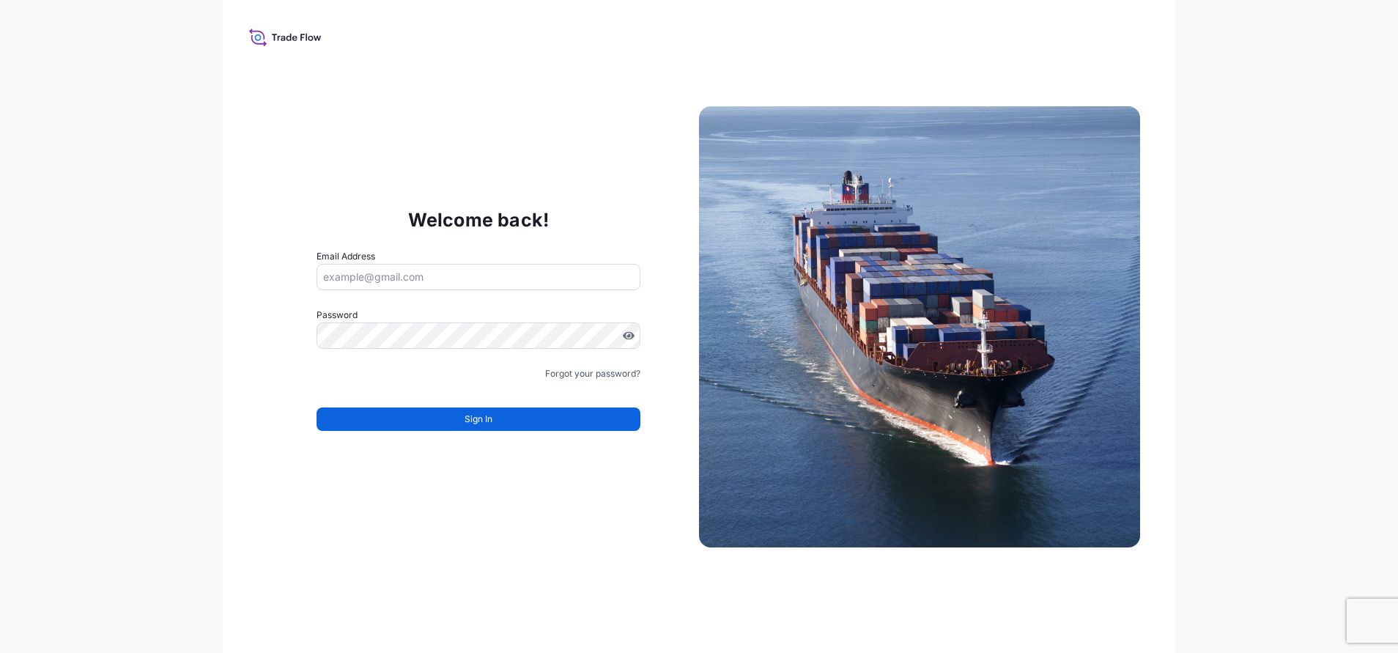
type input "jennifer.ellis+transportesfink@wtwco.com"
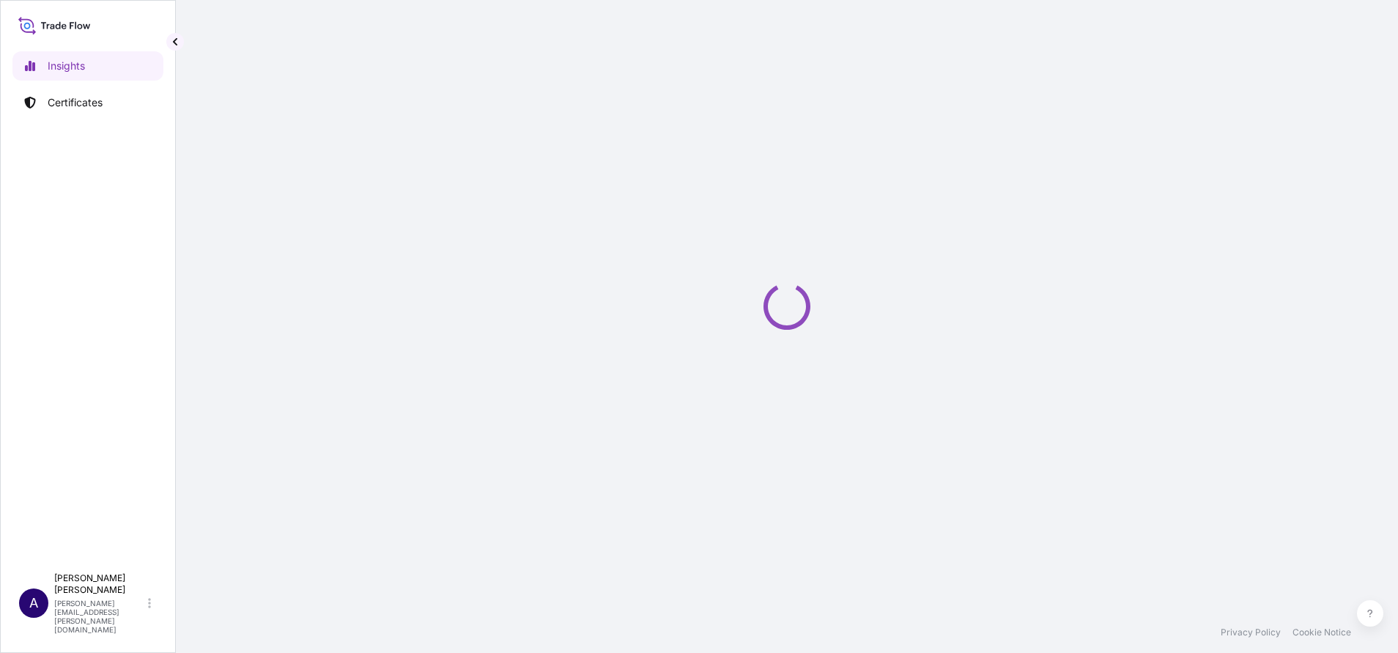
select select "2025"
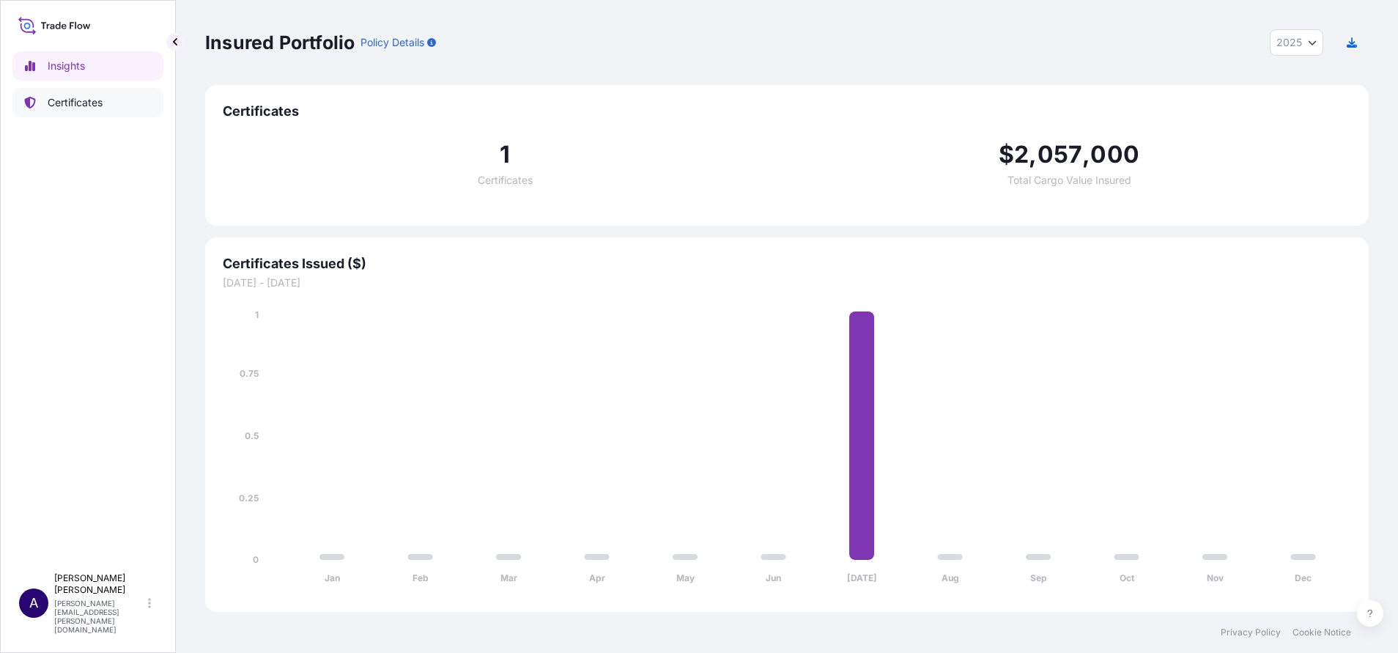
click at [66, 106] on p "Certificates" at bounding box center [75, 102] width 55 height 15
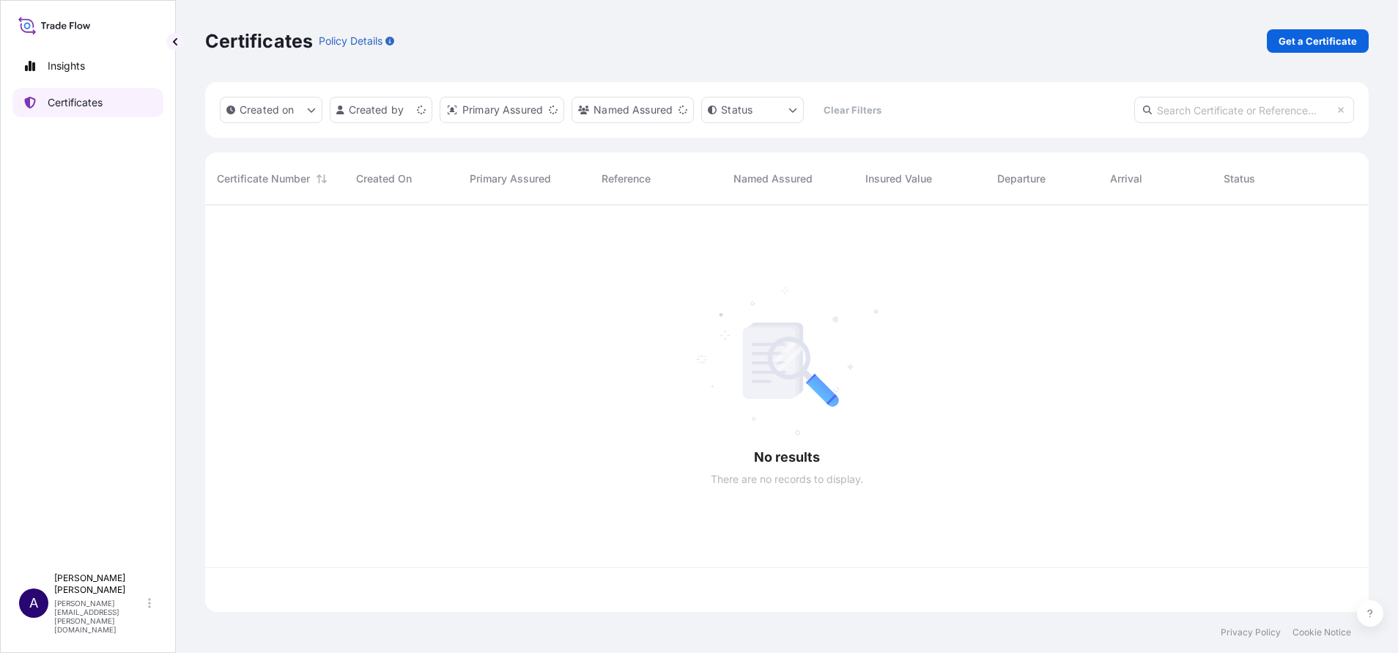
scroll to position [398, 1147]
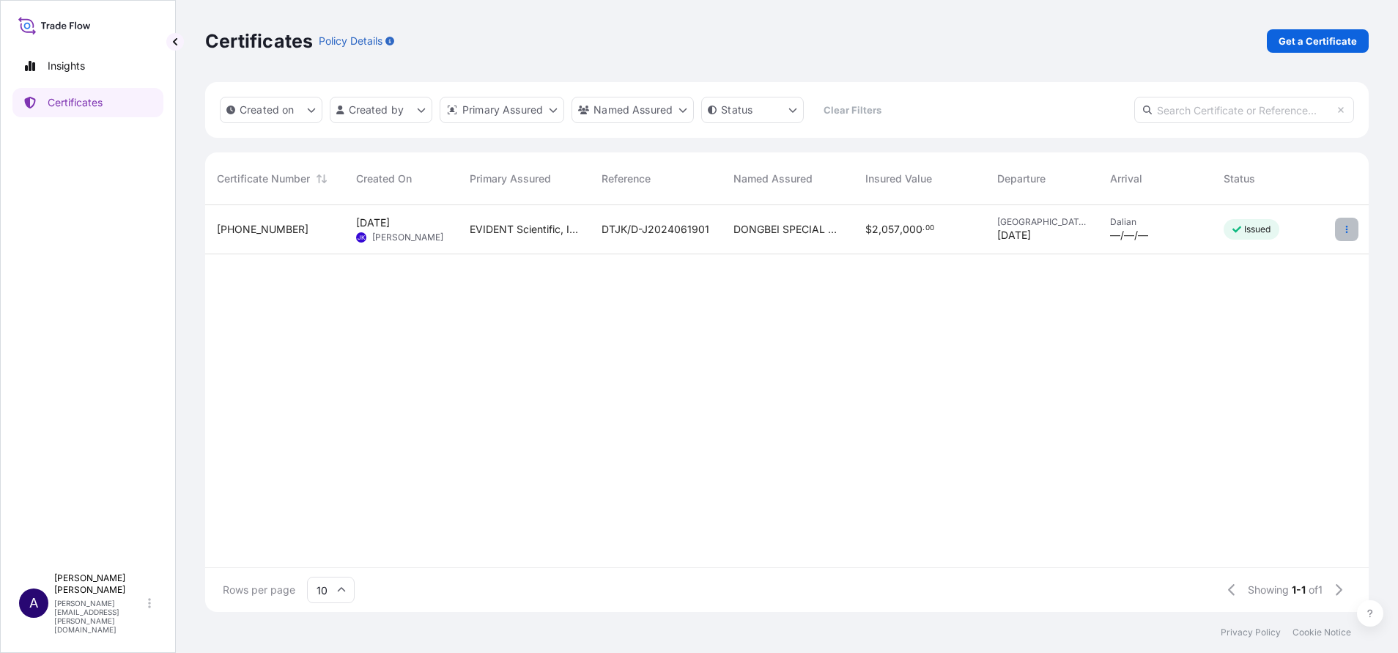
click at [1341, 229] on button "button" at bounding box center [1346, 229] width 23 height 23
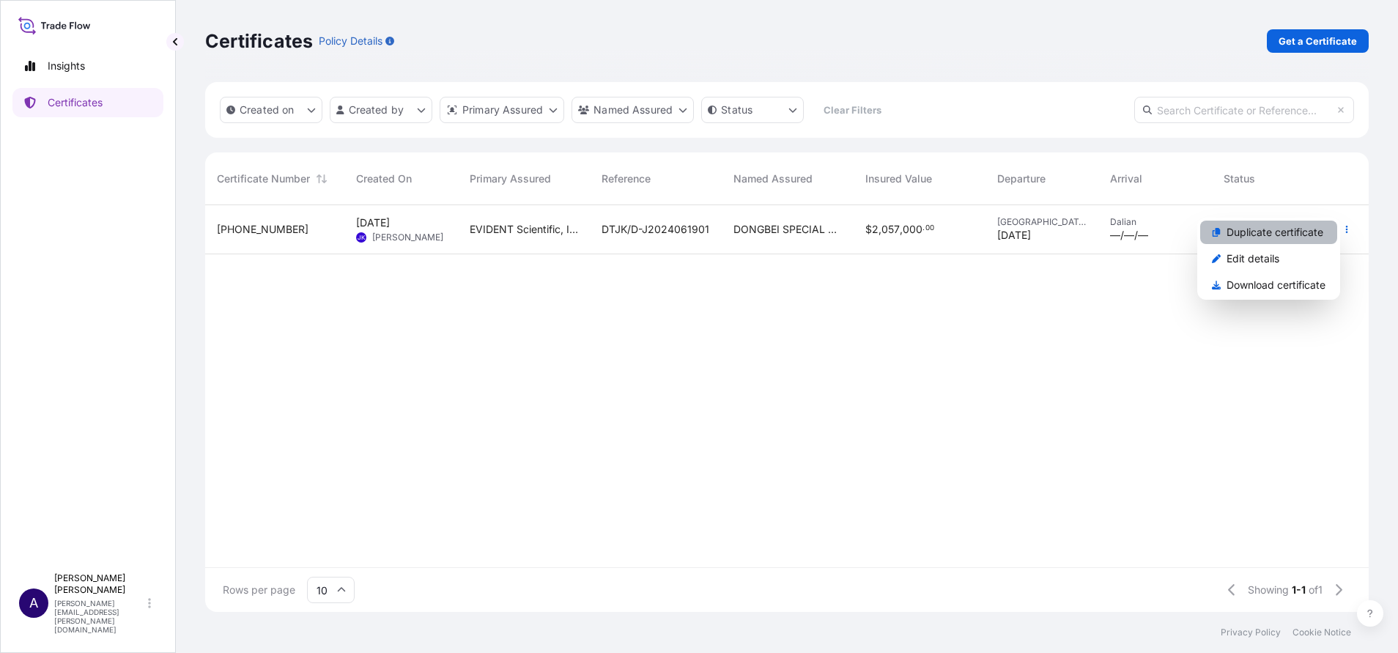
click at [1251, 235] on p "Duplicate certificate" at bounding box center [1275, 232] width 97 height 15
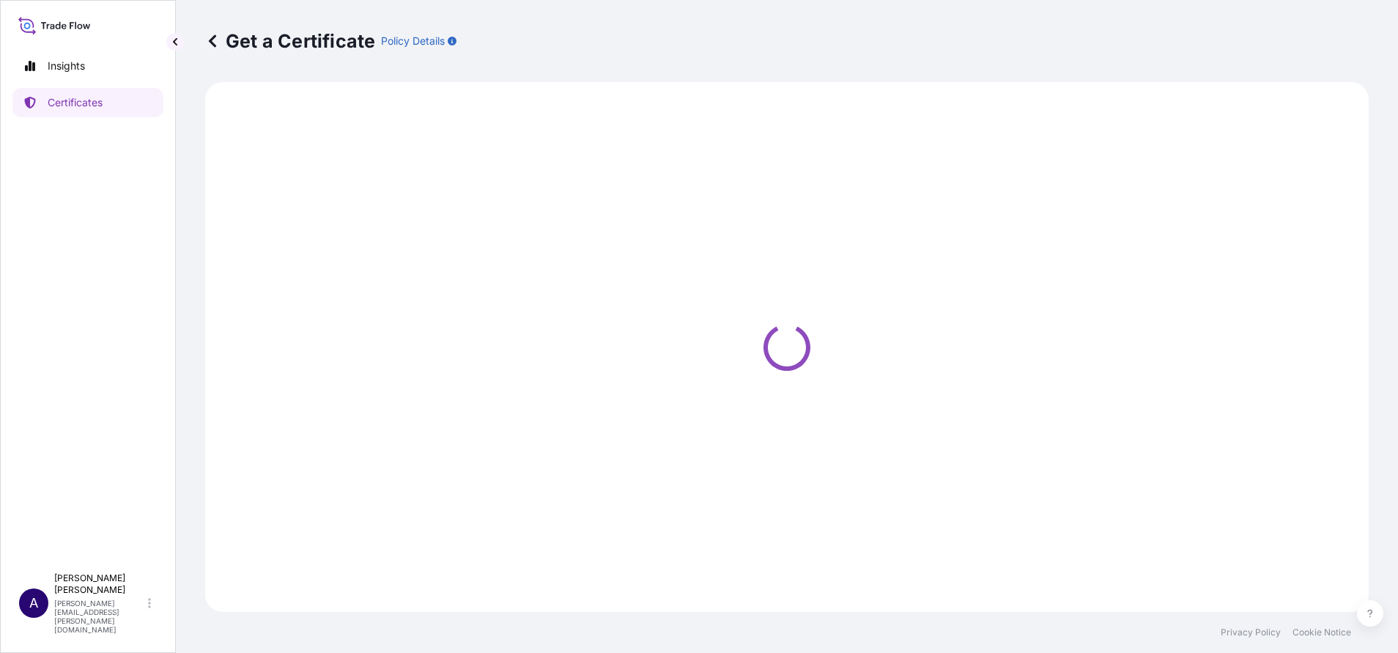
select select "Water"
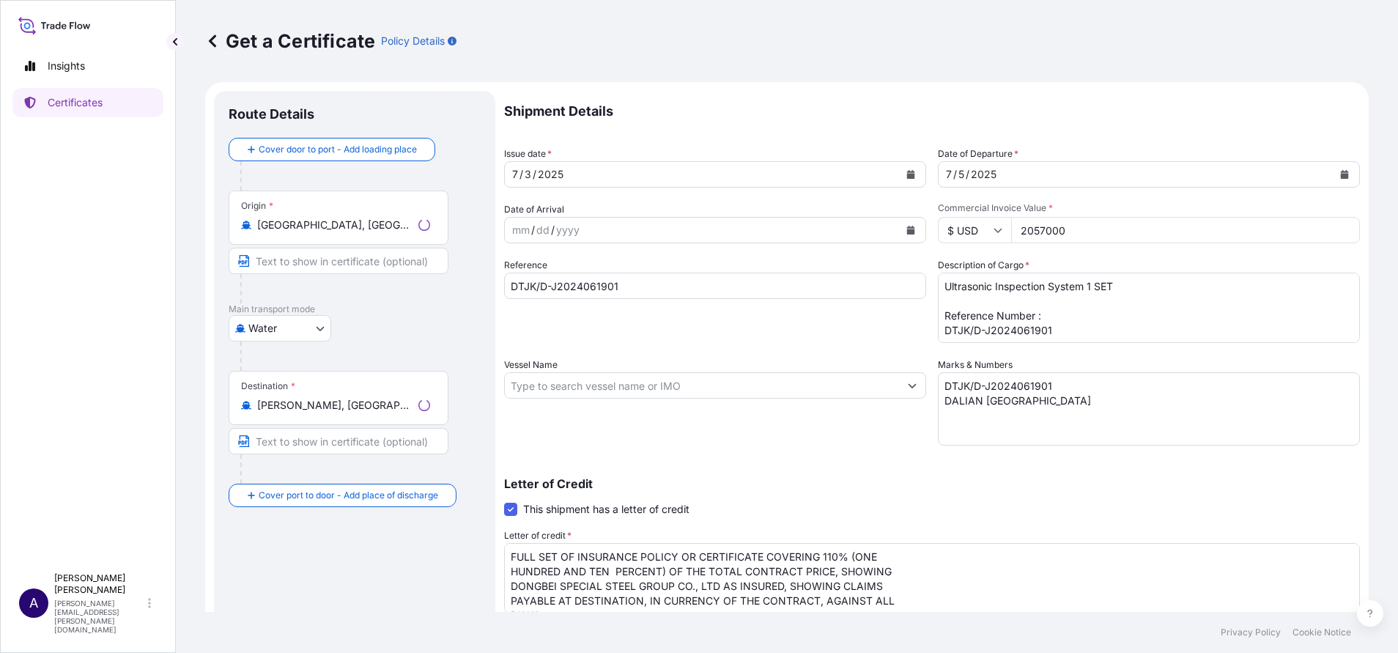
select select "32027"
click at [907, 174] on icon "Calendar" at bounding box center [911, 174] width 8 height 9
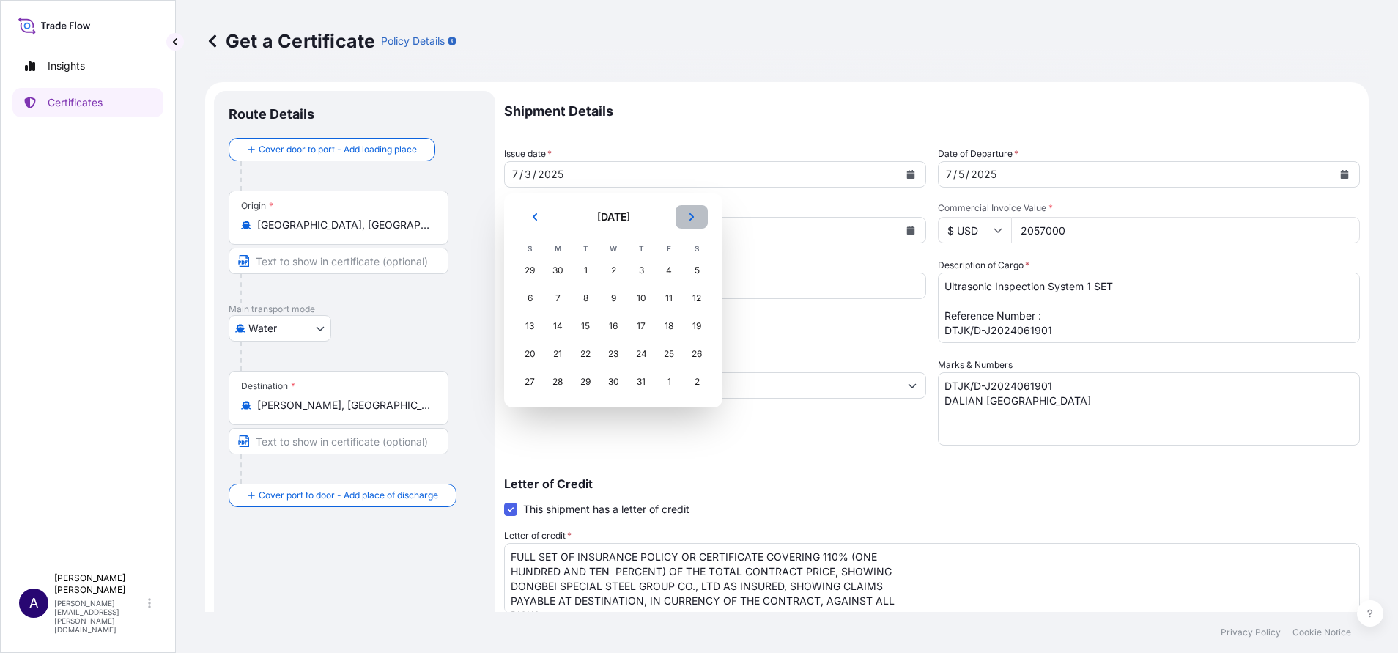
click at [696, 210] on button "Next" at bounding box center [692, 216] width 32 height 23
click at [646, 326] on div "18" at bounding box center [641, 326] width 26 height 26
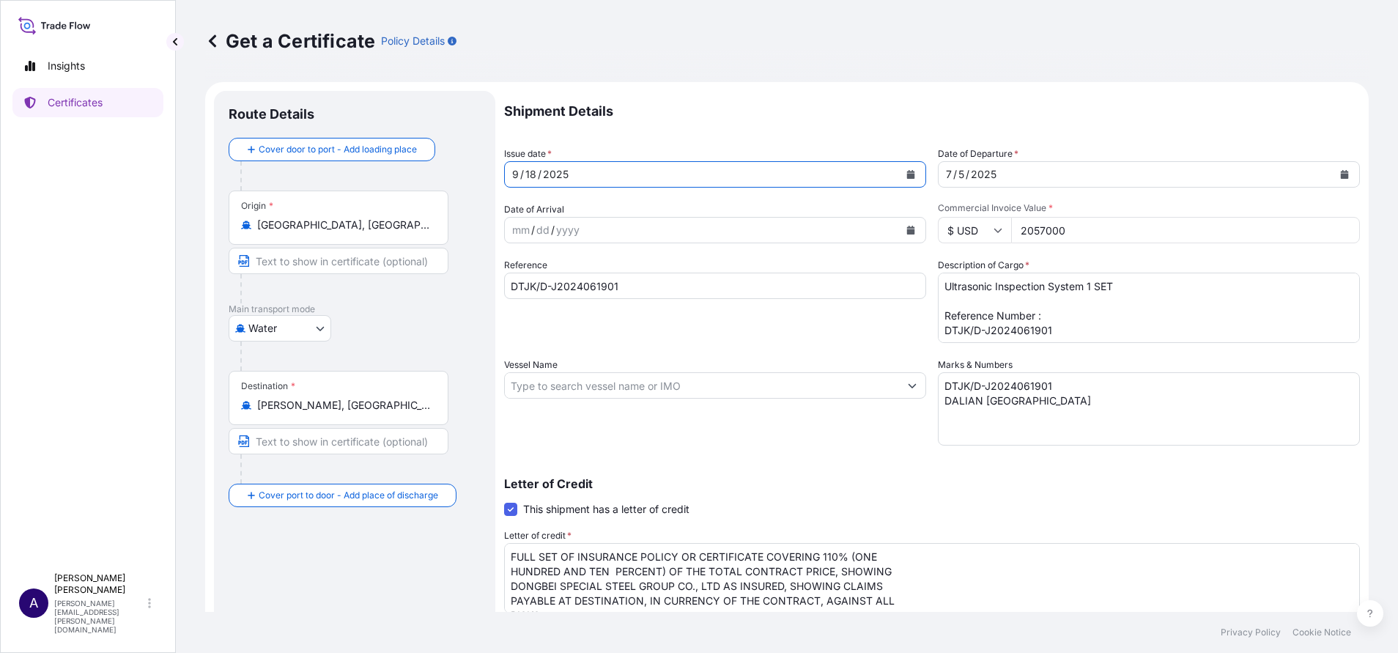
click at [1335, 174] on button "Calendar" at bounding box center [1344, 174] width 23 height 23
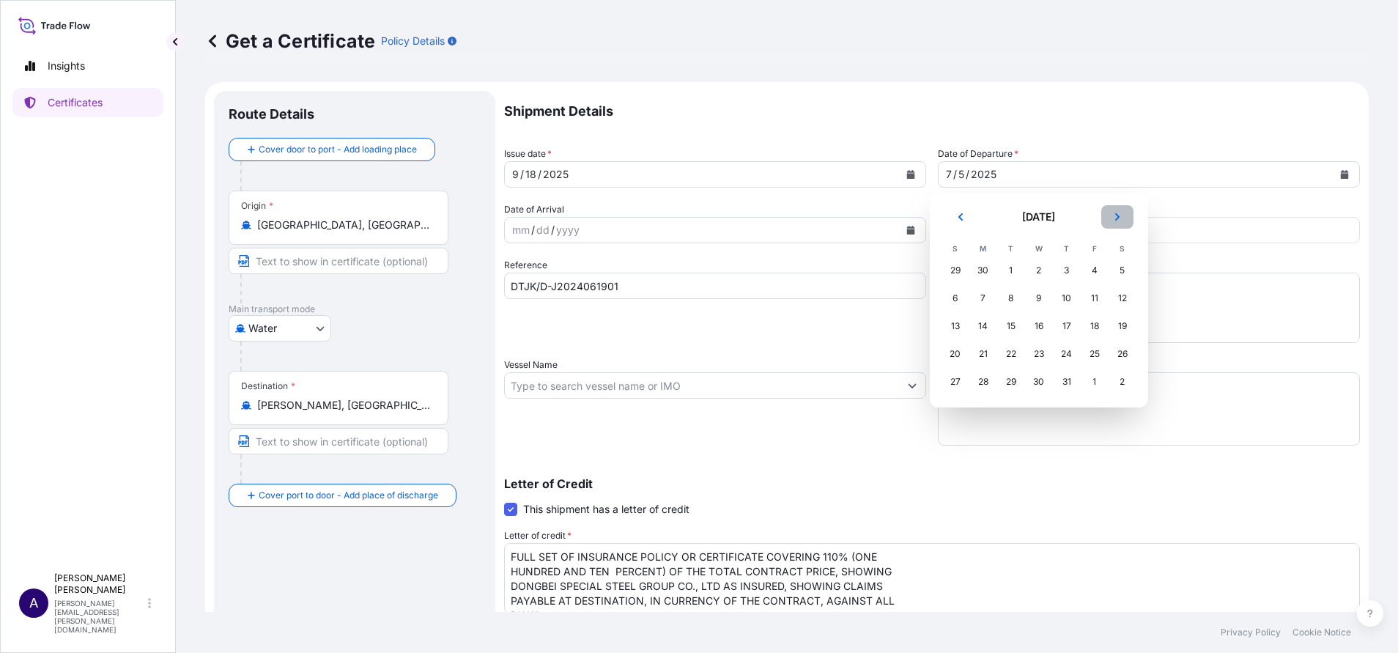
click at [1120, 219] on icon "Next" at bounding box center [1117, 217] width 9 height 9
click at [1065, 326] on div "18" at bounding box center [1067, 326] width 26 height 26
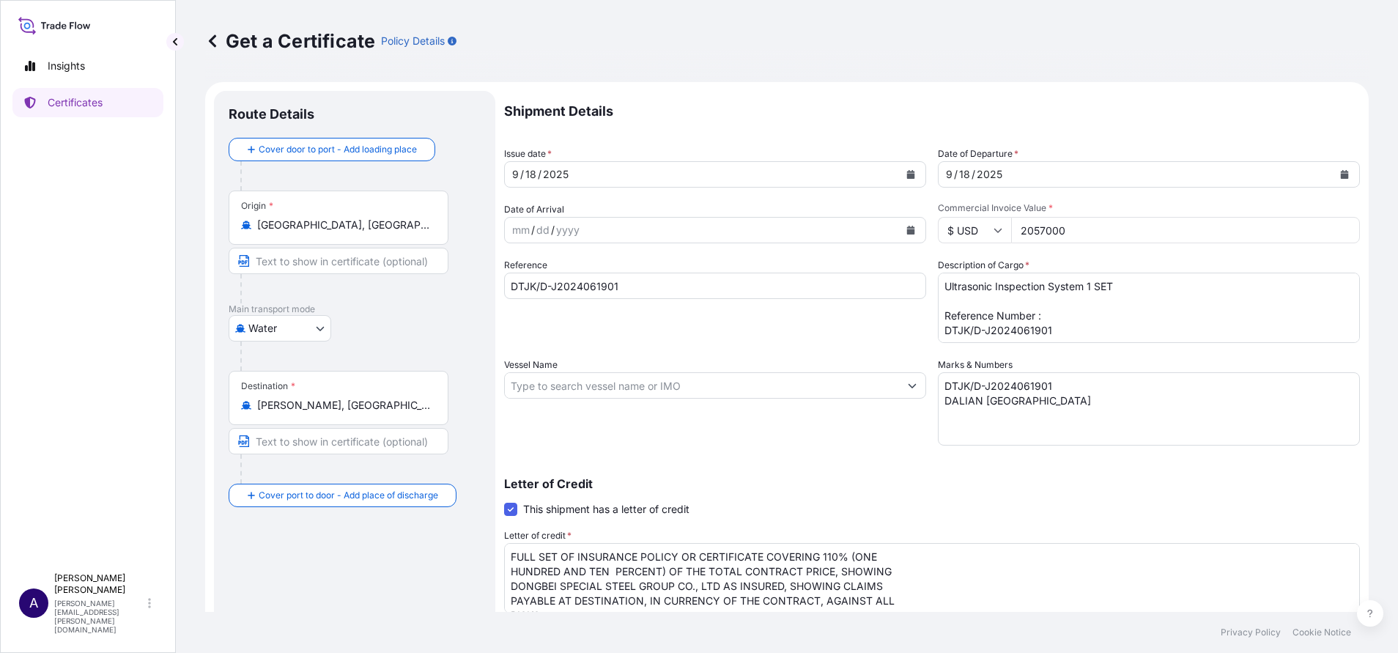
drag, startPoint x: 1061, startPoint y: 229, endPoint x: 935, endPoint y: 229, distance: 126.1
click at [938, 229] on div "$ USD 2057000" at bounding box center [1149, 230] width 422 height 26
type input "1"
drag, startPoint x: 655, startPoint y: 279, endPoint x: 375, endPoint y: 284, distance: 280.0
click at [375, 284] on form "Route Details Cover door to port - Add loading place Place of loading Road / [G…" at bounding box center [787, 460] width 1164 height 757
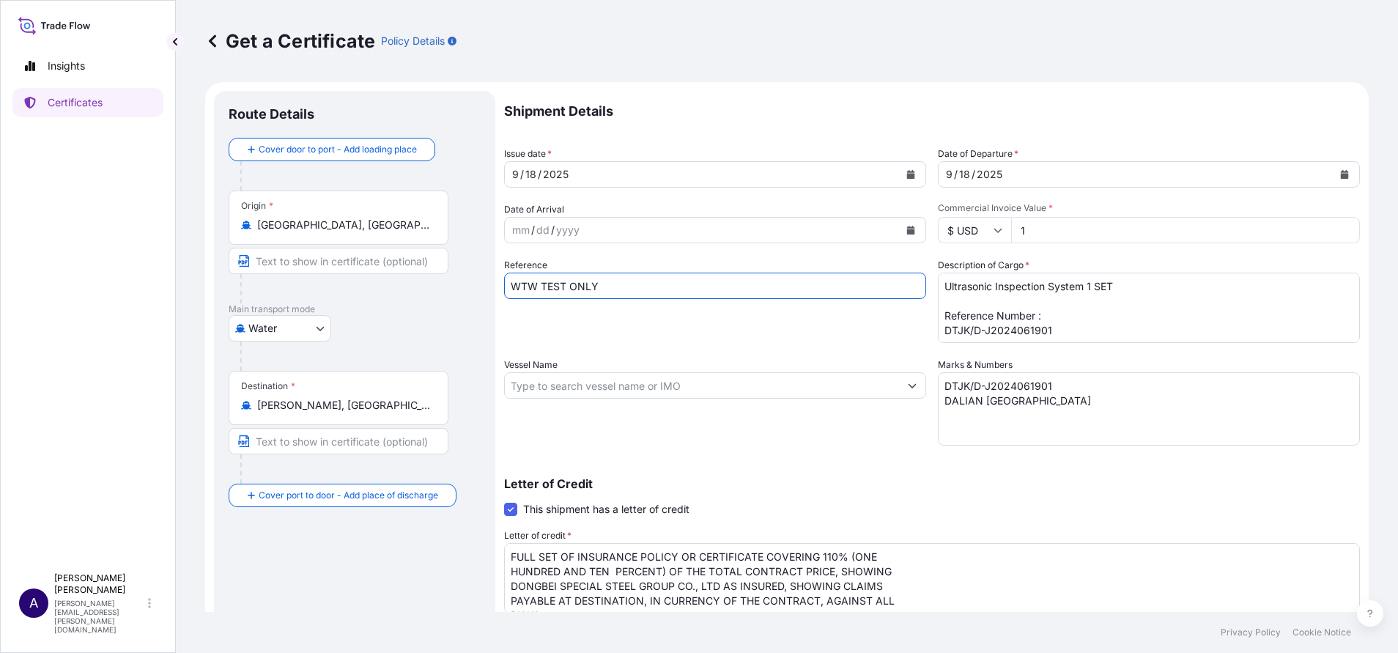
type input "WTW TEST ONLY"
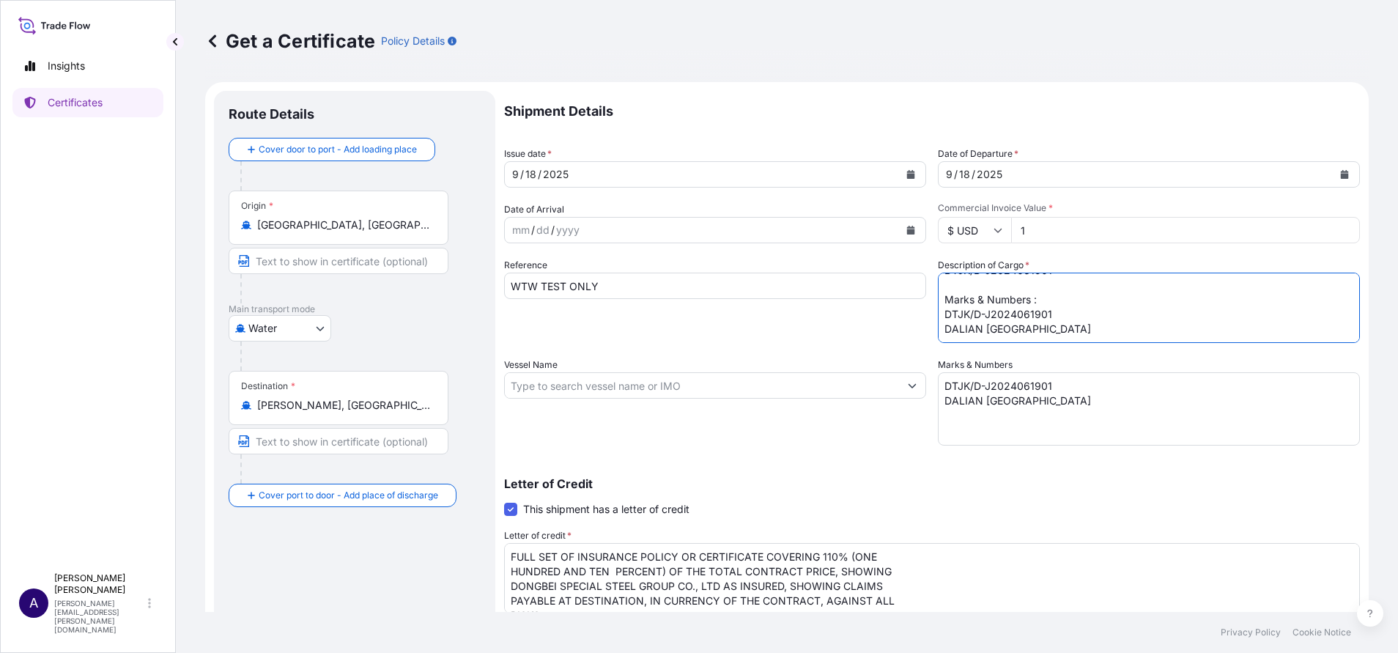
drag, startPoint x: 935, startPoint y: 288, endPoint x: 1121, endPoint y: 406, distance: 219.8
click at [1121, 406] on div "Shipment Details Issue date * [DATE] Date of Departure * [DATE] Date of Arrival…" at bounding box center [932, 440] width 856 height 698
type textarea "WTW TEST ONLY"
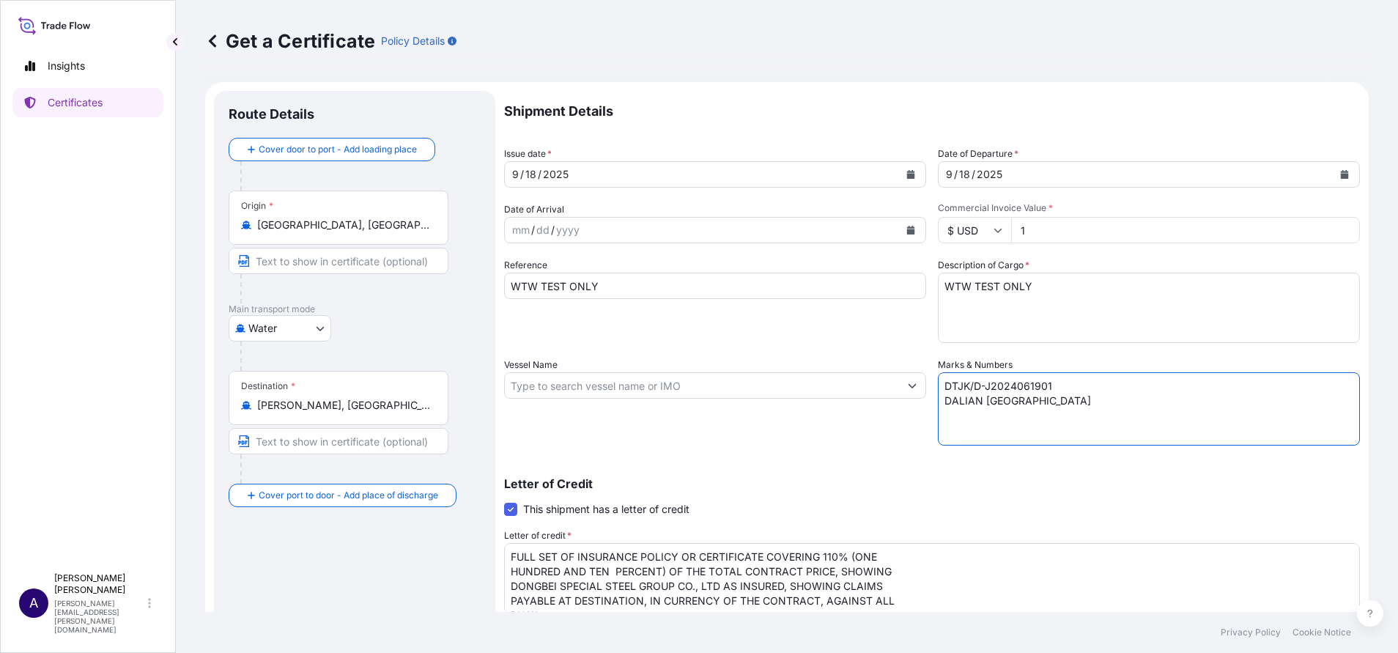
drag, startPoint x: 1041, startPoint y: 398, endPoint x: 875, endPoint y: 369, distance: 168.9
click at [875, 369] on div "Shipment Details Issue date * [DATE] Date of Departure * [DATE] Date of Arrival…" at bounding box center [932, 440] width 856 height 698
type textarea "WTW TEST ONLY"
click at [601, 563] on textarea "FULL SET OF INSURANCE POLICY OR CERTIFICATE COVERING 110% (ONE HUNDRED AND TEN …" at bounding box center [932, 578] width 856 height 70
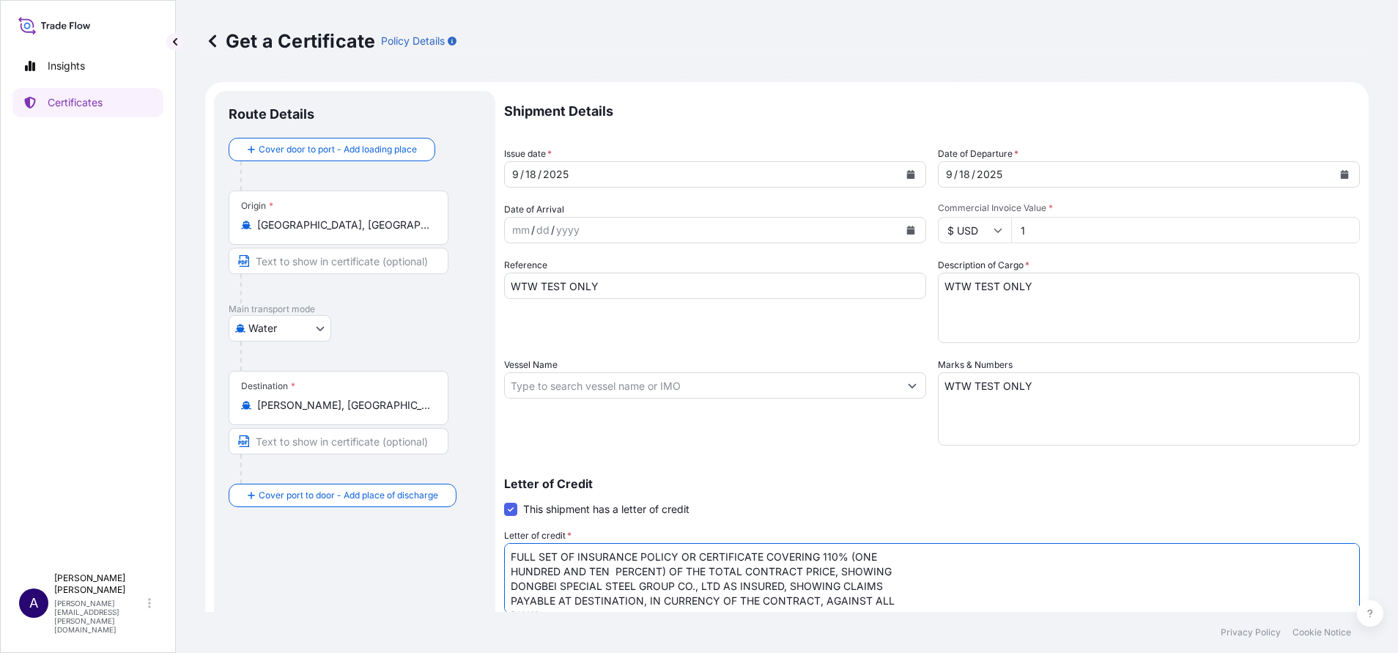
click at [601, 563] on textarea "FULL SET OF INSURANCE POLICY OR CERTIFICATE COVERING 110% (ONE HUNDRED AND TEN …" at bounding box center [932, 578] width 856 height 70
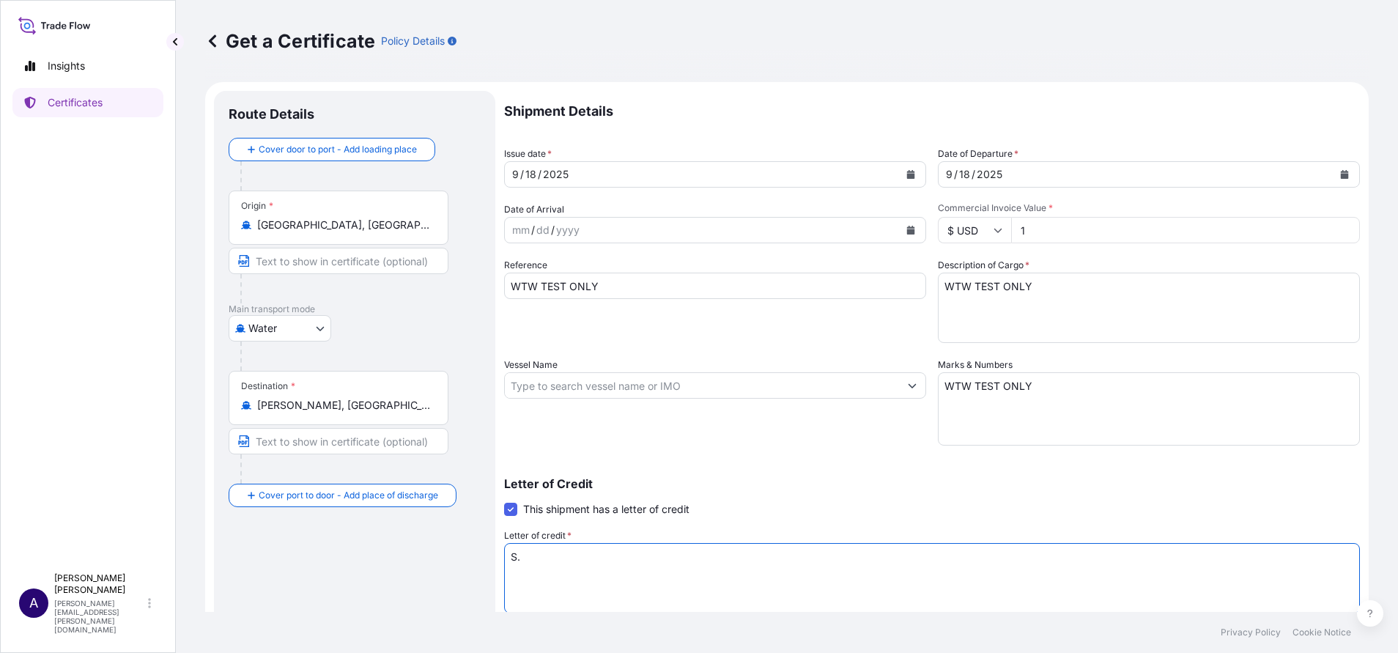
type textarea "."
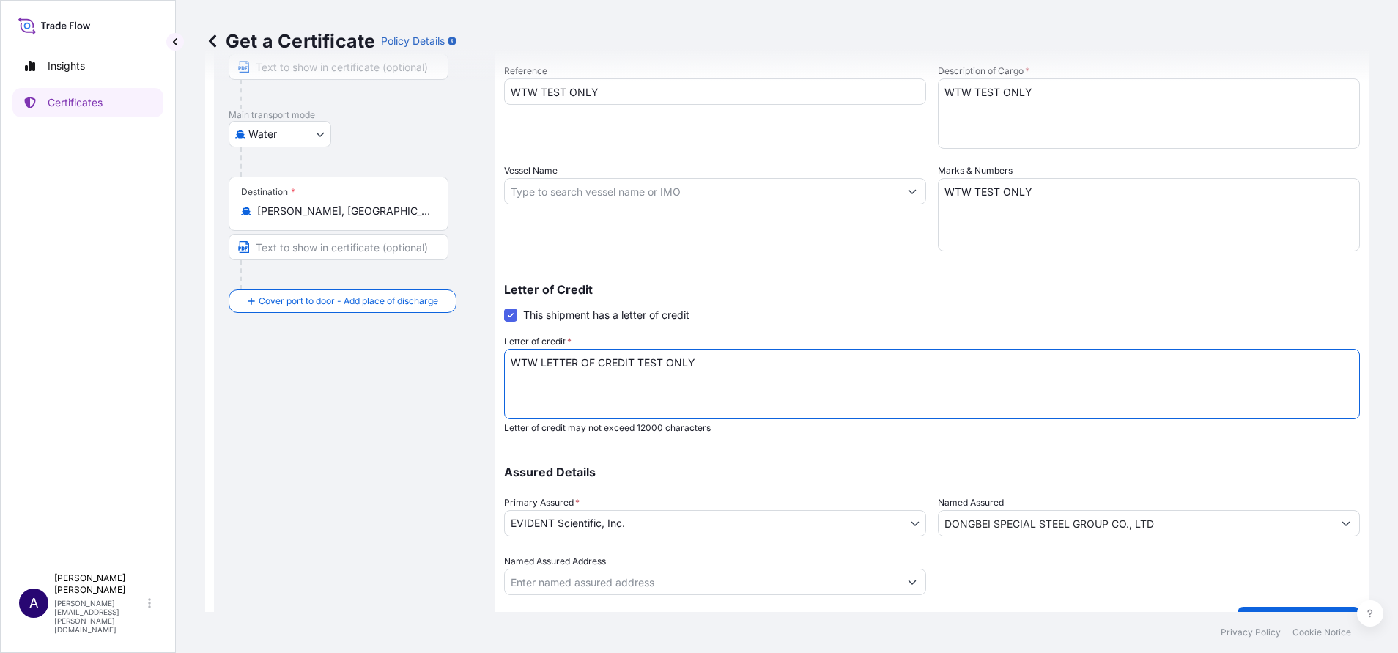
scroll to position [227, 0]
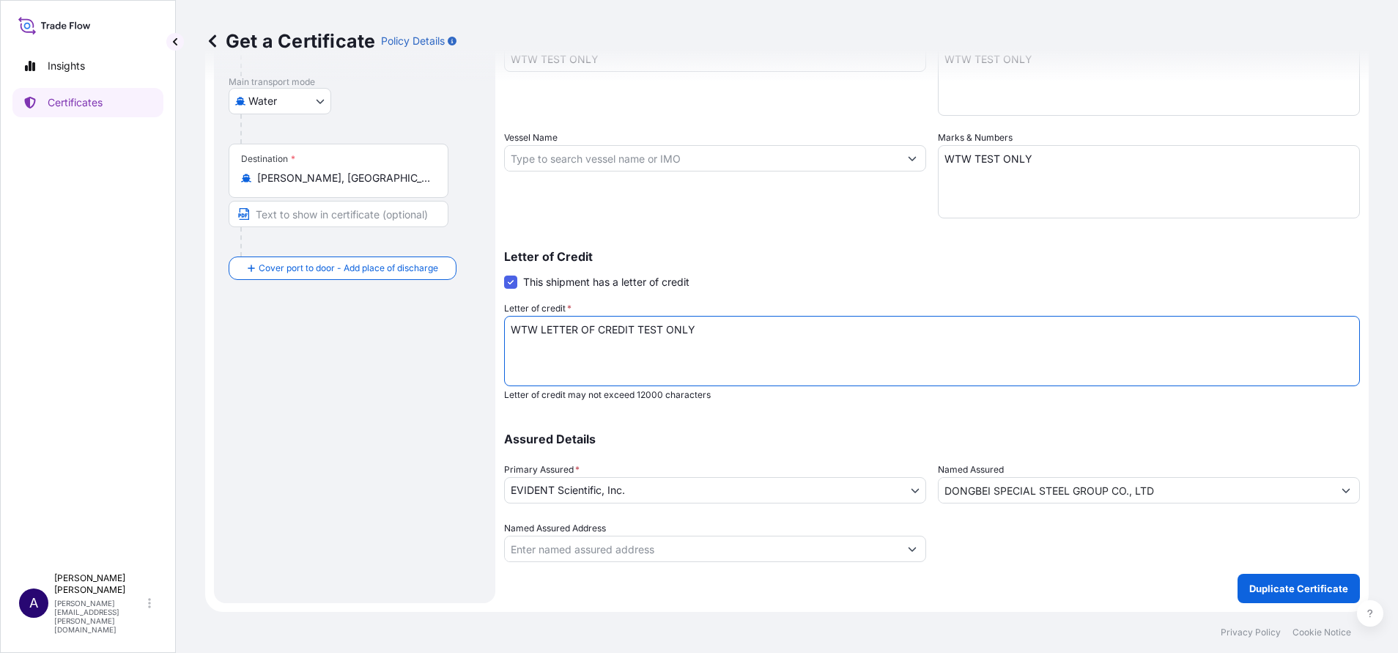
type textarea "WTW LETTER OF CREDIT TEST ONLY"
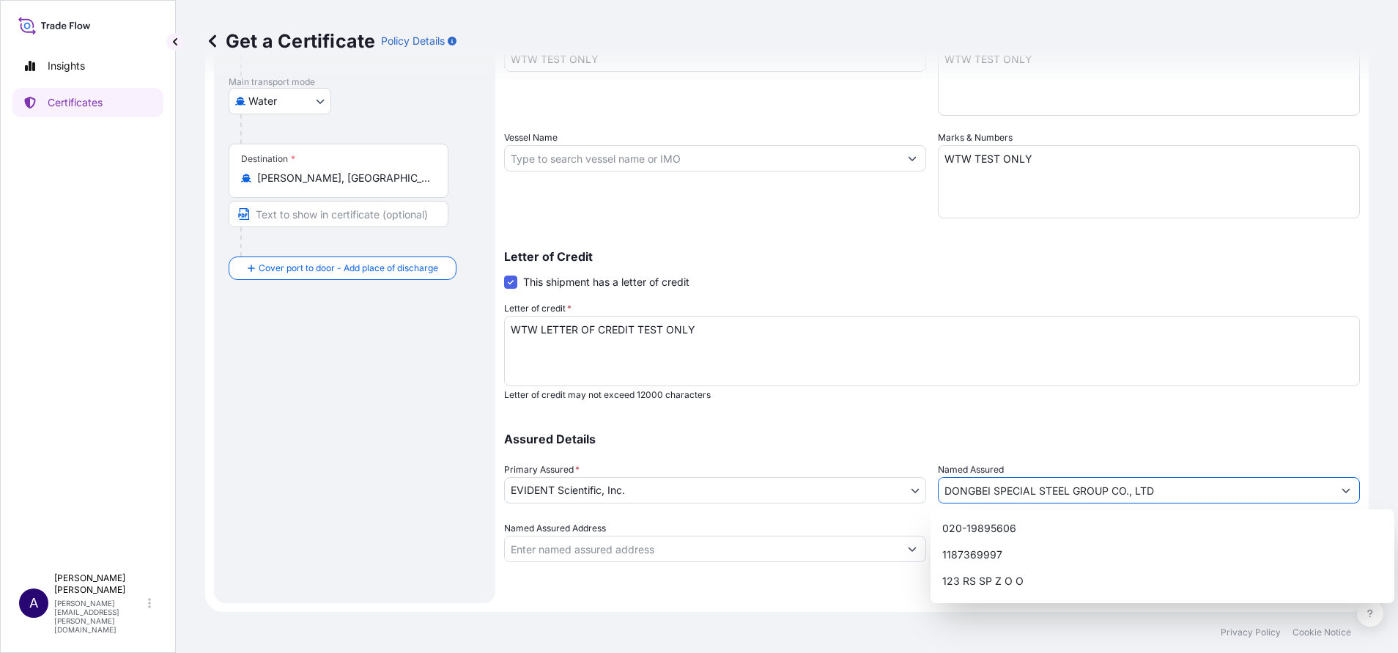
drag, startPoint x: 1177, startPoint y: 488, endPoint x: 858, endPoint y: 507, distance: 320.1
click at [858, 507] on div "Assured Details Primary Assured * EVIDENT Scientific, Inc. EVIDENT Scientific, …" at bounding box center [932, 489] width 856 height 147
click at [896, 457] on div "Assured Details Primary Assured * EVIDENT Scientific, Inc. EVIDENT Scientific, …" at bounding box center [932, 489] width 856 height 147
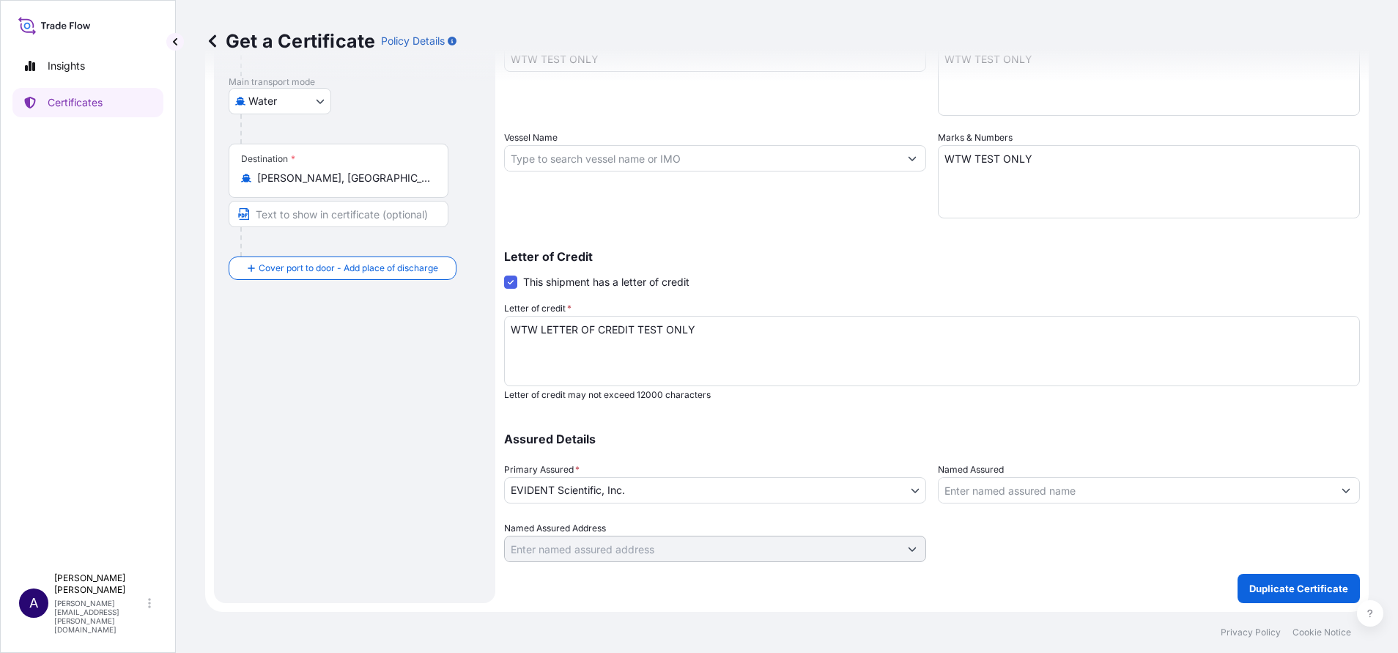
click at [907, 487] on body "5 options available. Insights Certificates A [PERSON_NAME] [PERSON_NAME][EMAIL_…" at bounding box center [699, 326] width 1398 height 653
click at [977, 539] on div at bounding box center [1149, 541] width 422 height 41
click at [1256, 582] on p "Duplicate Certificate" at bounding box center [1299, 588] width 99 height 15
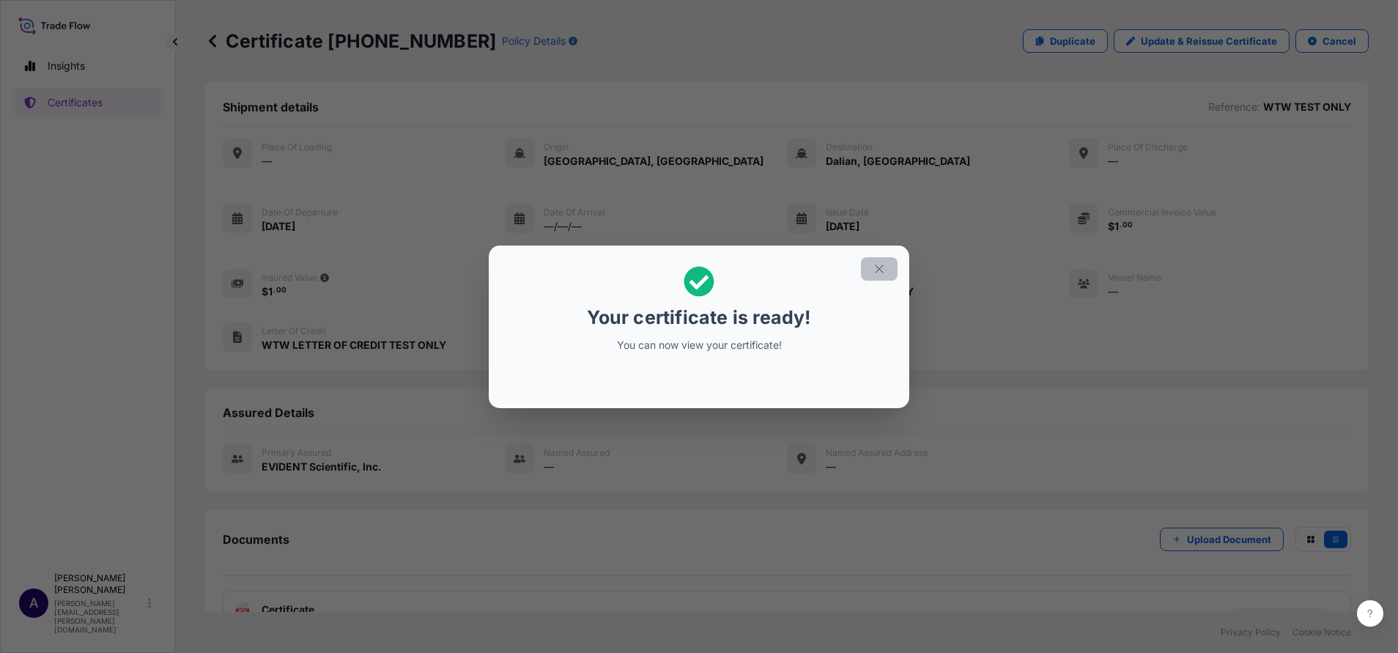
click at [884, 263] on icon "button" at bounding box center [879, 268] width 13 height 13
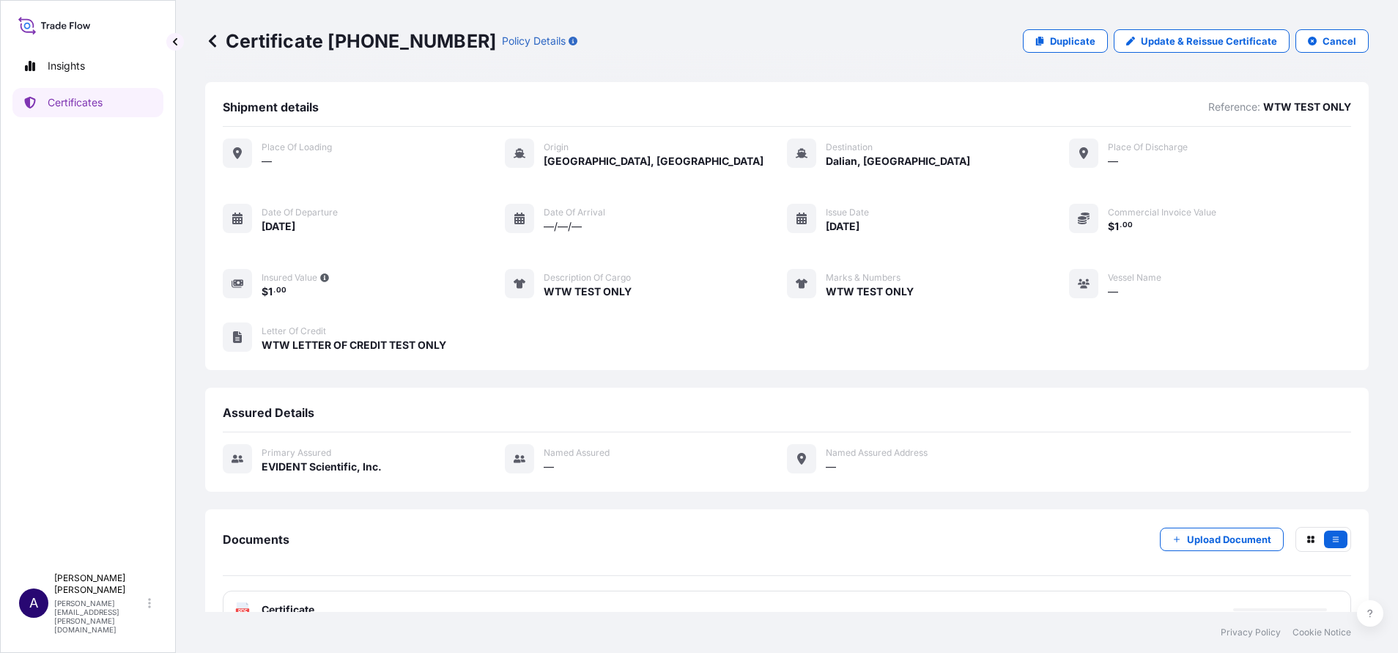
scroll to position [34, 0]
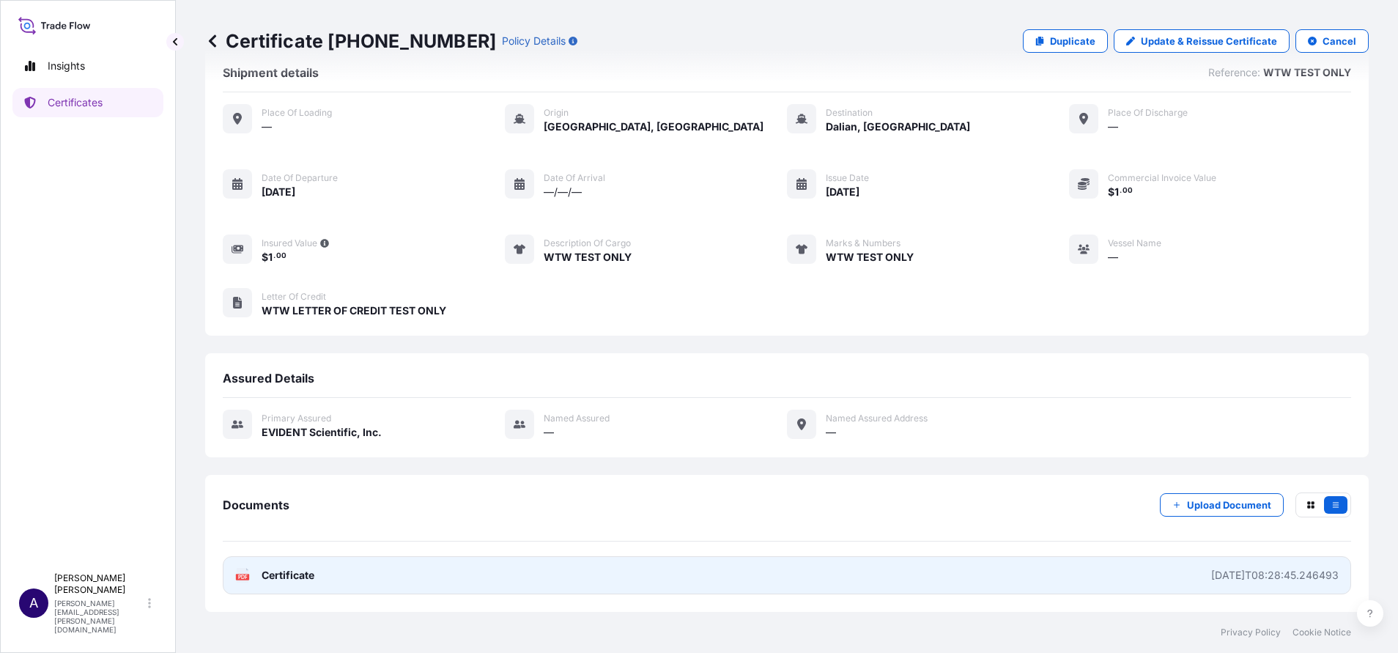
click at [1228, 574] on div "[DATE]T08:28:45.246493" at bounding box center [1276, 575] width 128 height 15
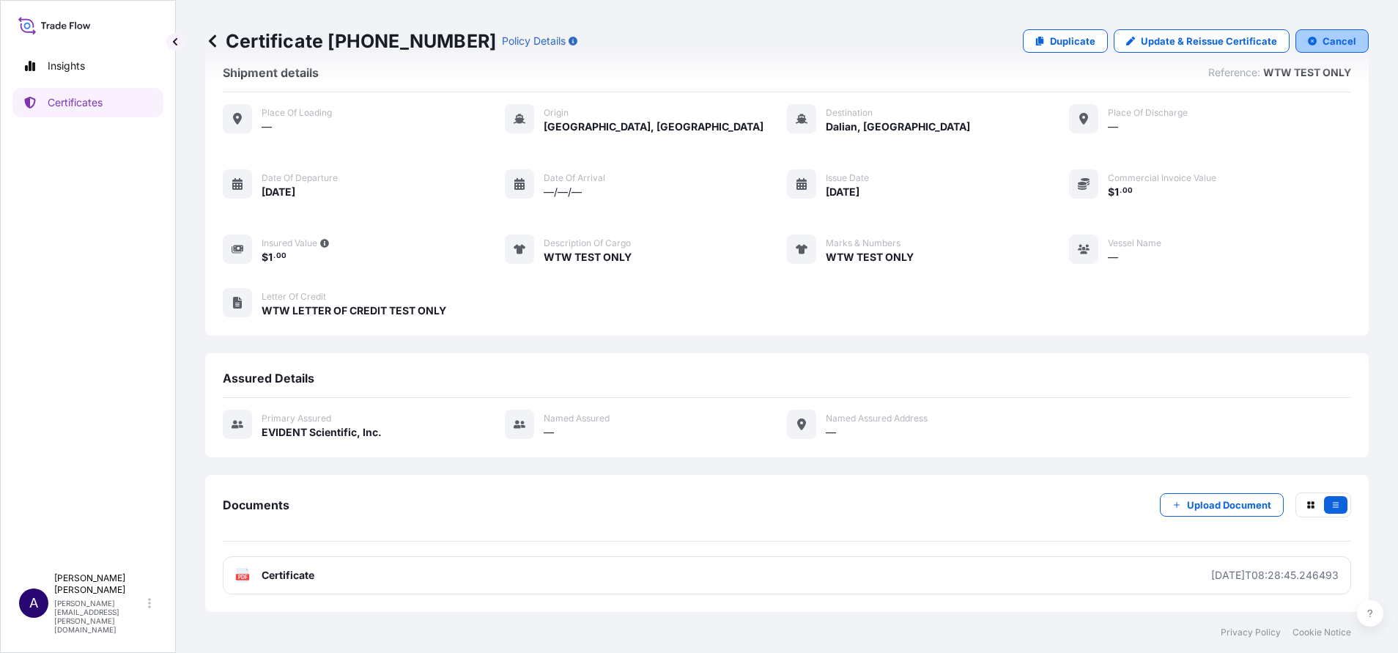
click at [1302, 41] on button "Cancel" at bounding box center [1332, 40] width 73 height 23
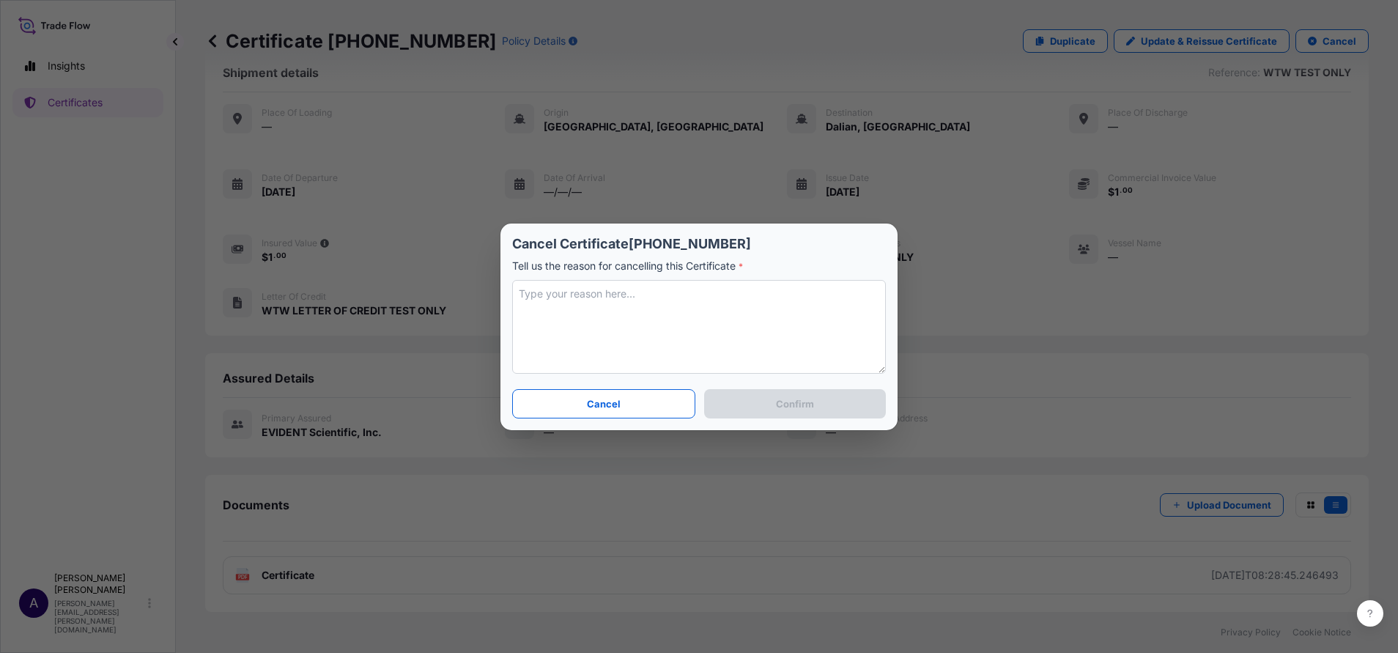
click at [631, 325] on textarea at bounding box center [699, 327] width 374 height 94
type textarea "WTW TEST ONLY"
click at [778, 400] on p "Confirm" at bounding box center [795, 404] width 38 height 15
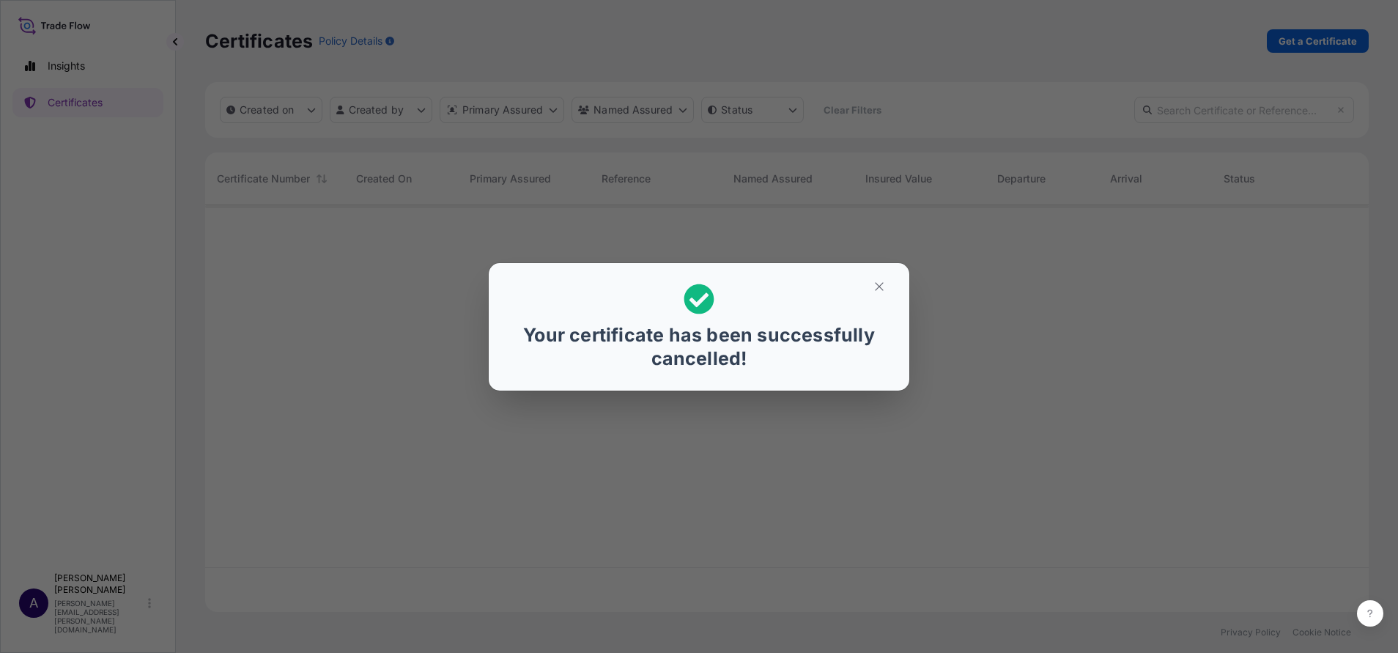
scroll to position [398, 1147]
click at [882, 287] on icon "button" at bounding box center [879, 286] width 13 height 13
